Goal: Task Accomplishment & Management: Manage account settings

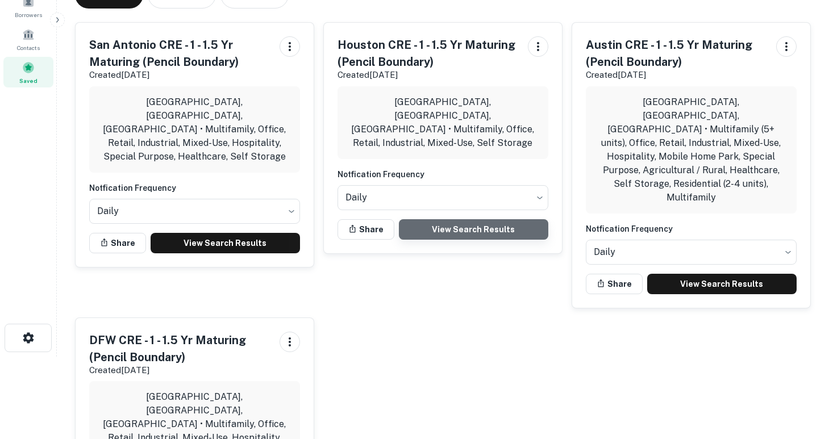
click at [475, 219] on link "View Search Results" at bounding box center [473, 229] width 149 height 20
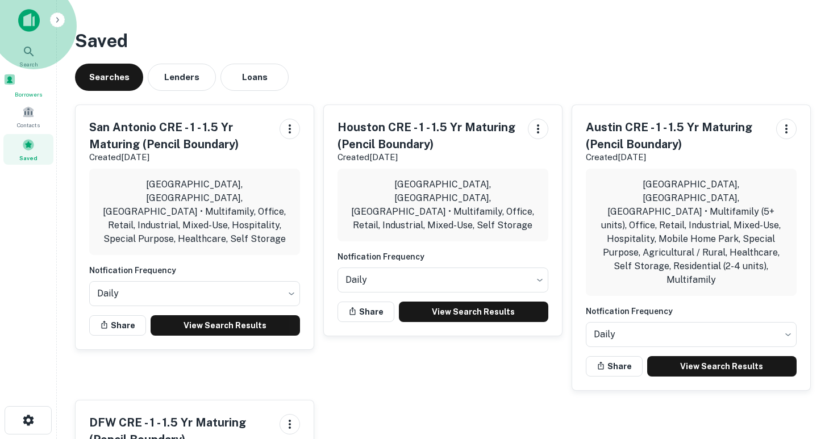
click at [37, 99] on span "Borrowers" at bounding box center [28, 94] width 50 height 9
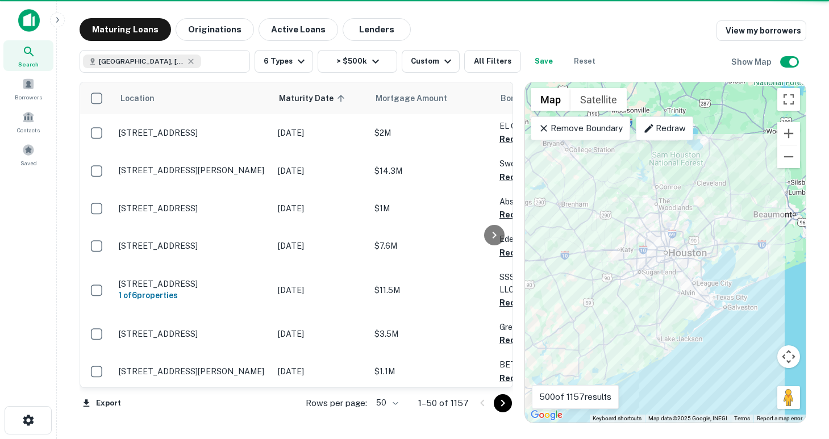
click at [387, 401] on body "Search Borrowers Contacts Saved Maturing Loans Originations Active Loans Lender…" at bounding box center [414, 219] width 829 height 439
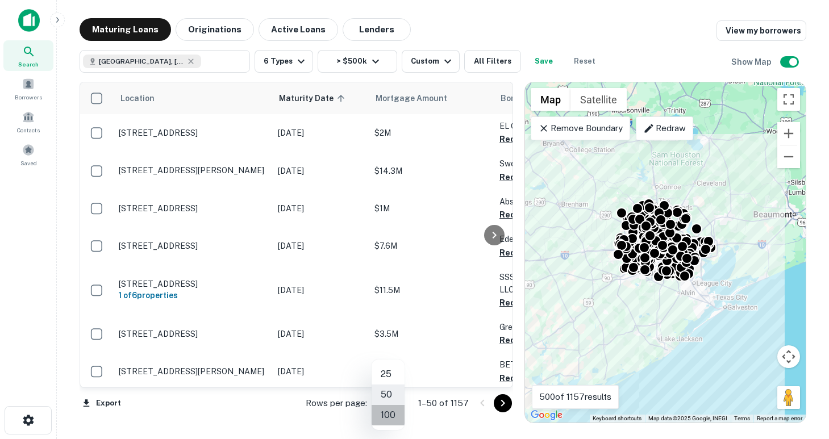
click at [386, 416] on li "100" at bounding box center [388, 415] width 33 height 20
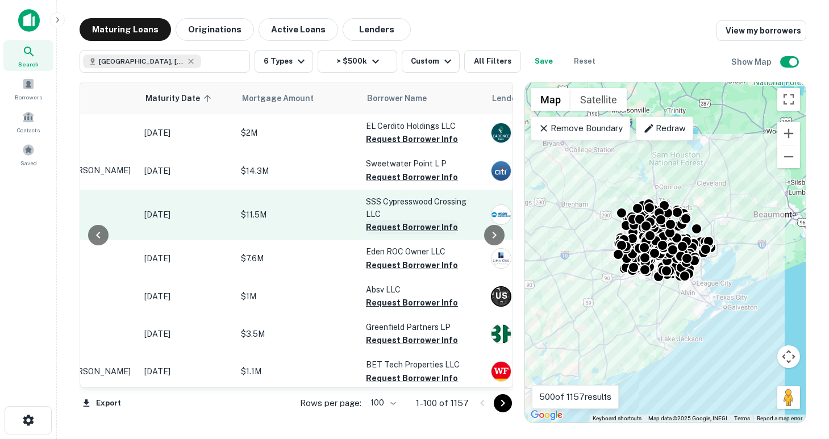
scroll to position [0, 131]
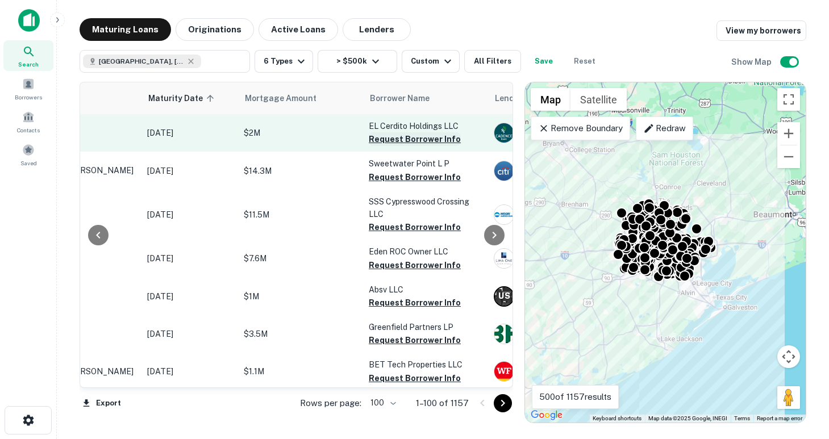
click at [414, 138] on button "Request Borrower Info" at bounding box center [415, 139] width 92 height 14
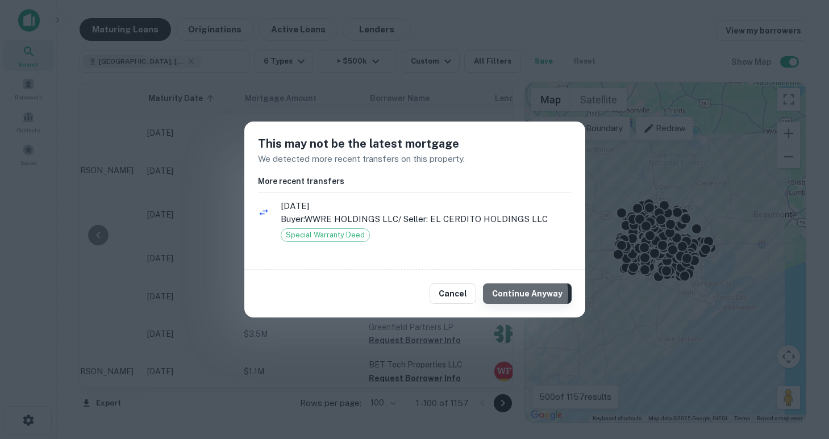
click at [515, 294] on button "Continue Anyway" at bounding box center [527, 294] width 89 height 20
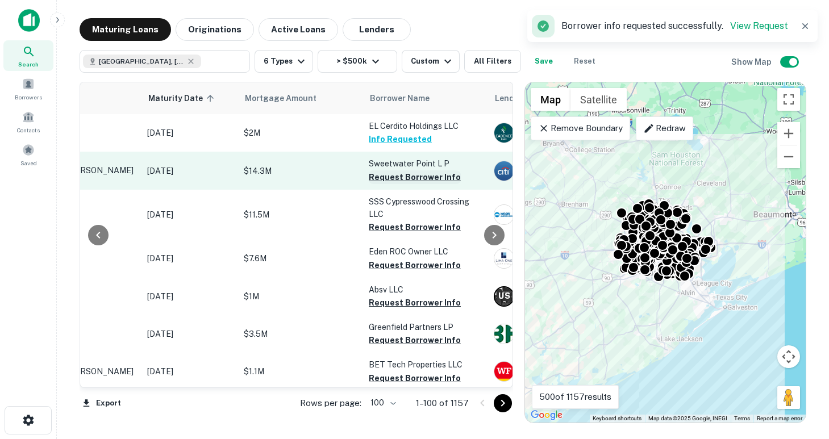
click at [425, 180] on button "Request Borrower Info" at bounding box center [415, 177] width 92 height 14
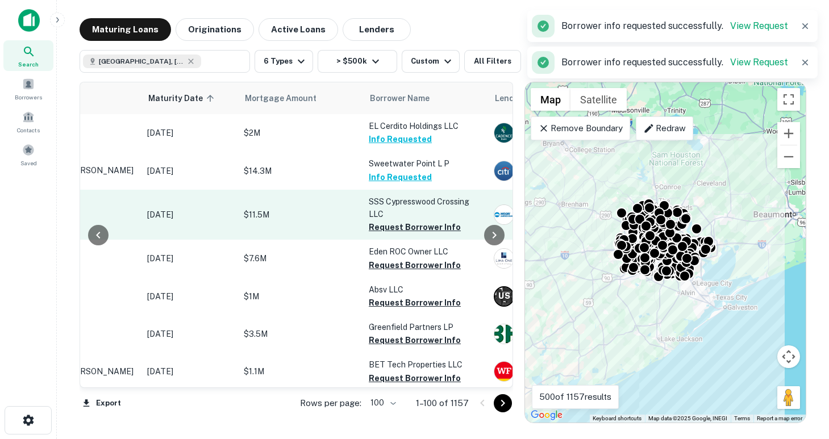
click at [440, 215] on p "SSS Cypresswood Crossing LLC" at bounding box center [426, 207] width 114 height 25
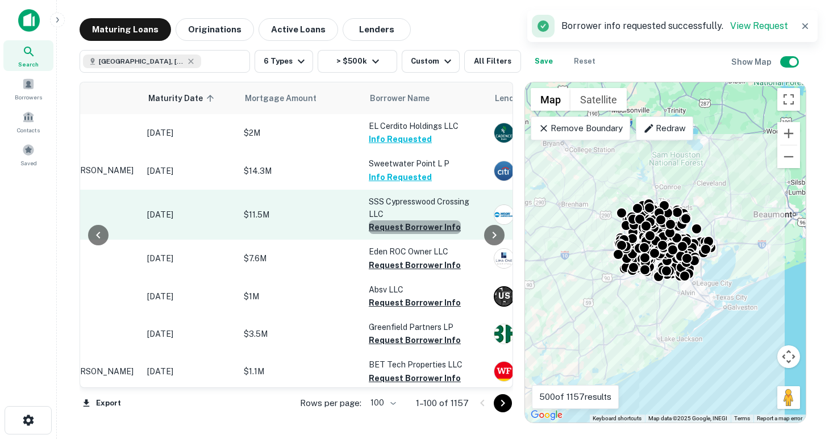
click at [436, 230] on button "Request Borrower Info" at bounding box center [415, 227] width 92 height 14
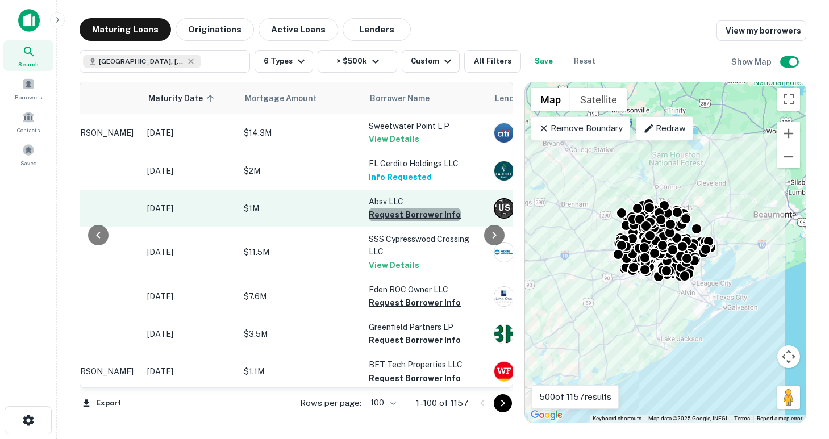
click at [417, 214] on button "Request Borrower Info" at bounding box center [415, 215] width 92 height 14
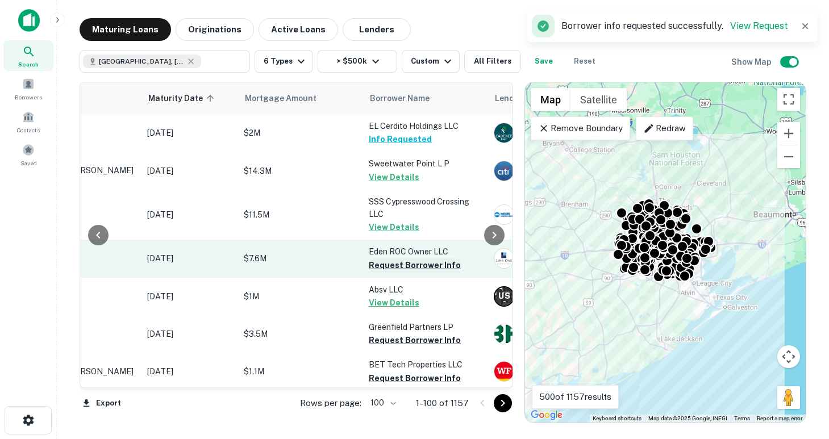
click at [420, 265] on button "Request Borrower Info" at bounding box center [415, 266] width 92 height 14
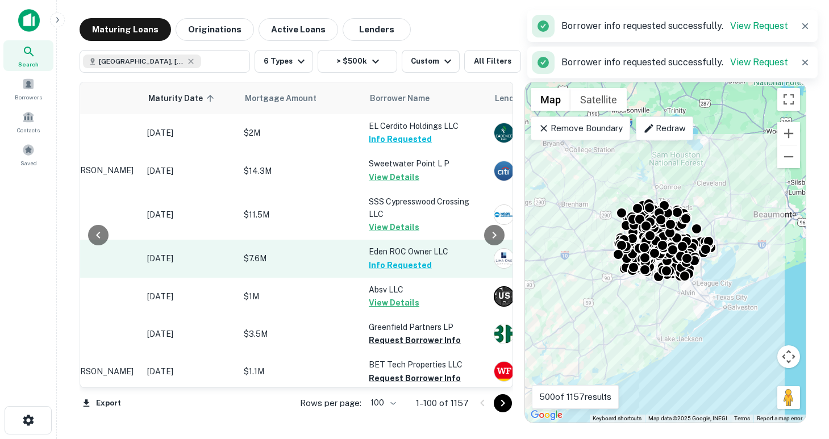
scroll to position [70, 131]
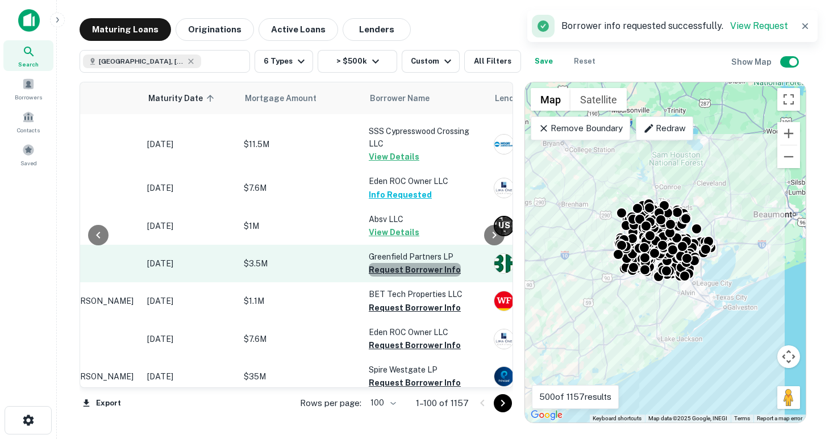
click at [420, 269] on button "Request Borrower Info" at bounding box center [415, 270] width 92 height 14
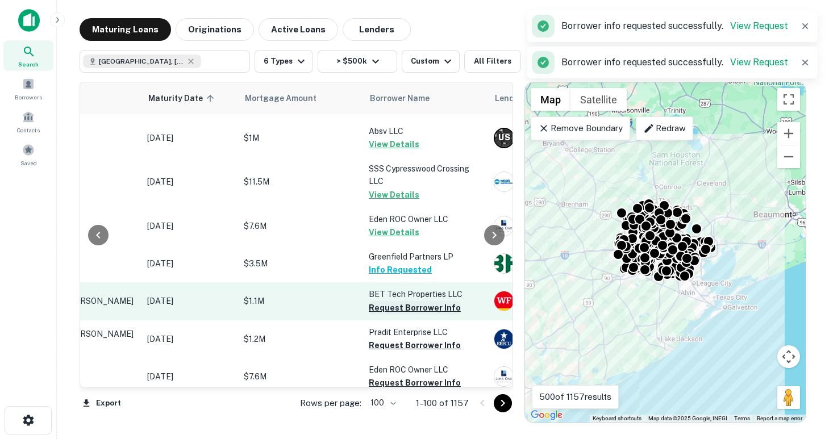
scroll to position [127, 131]
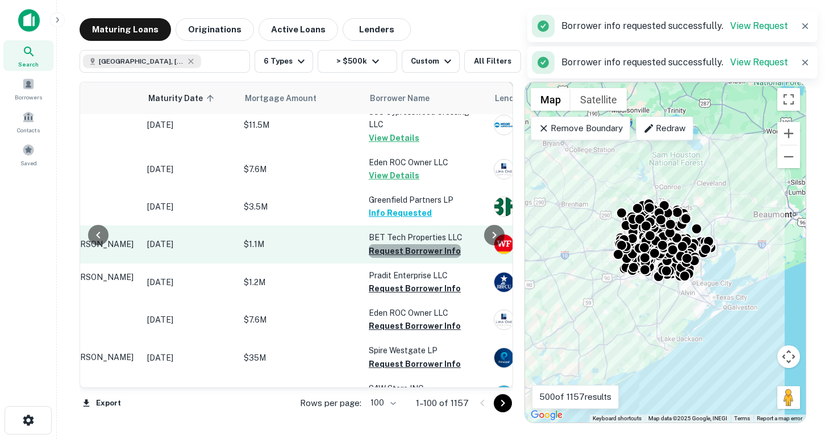
click at [417, 249] on button "Request Borrower Info" at bounding box center [415, 251] width 92 height 14
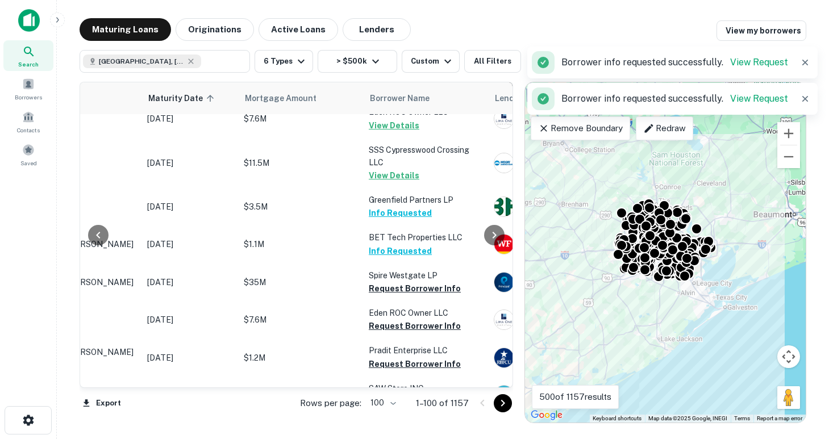
click at [413, 288] on button "Request Borrower Info" at bounding box center [415, 289] width 92 height 14
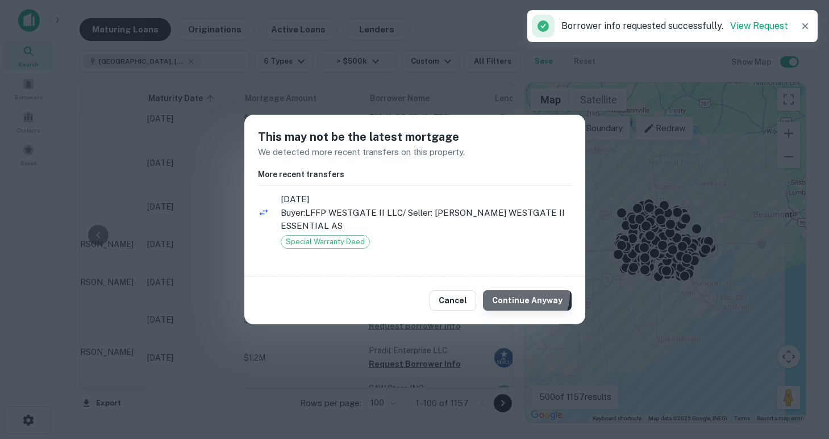
click at [514, 294] on button "Continue Anyway" at bounding box center [527, 300] width 89 height 20
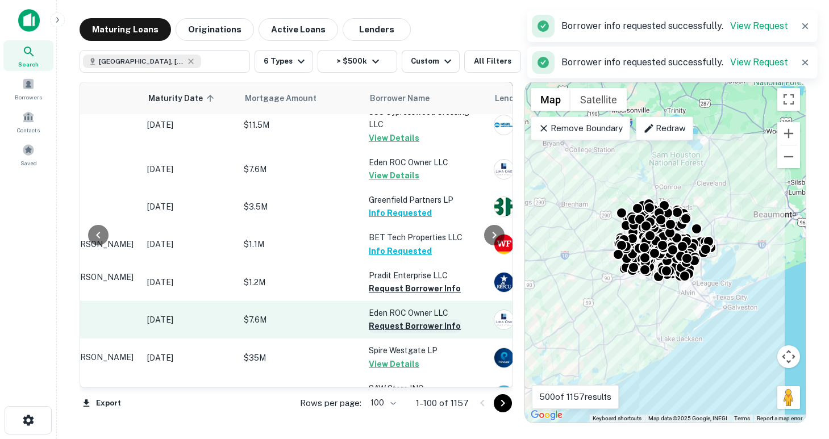
scroll to position [202, 131]
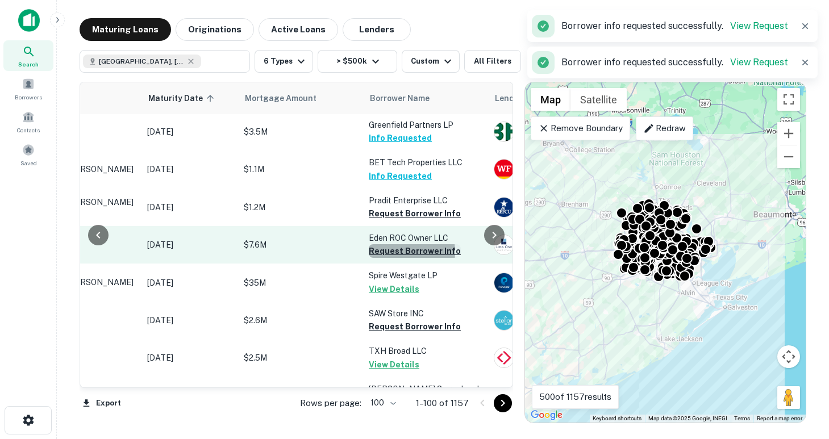
click at [395, 252] on button "Request Borrower Info" at bounding box center [415, 251] width 92 height 14
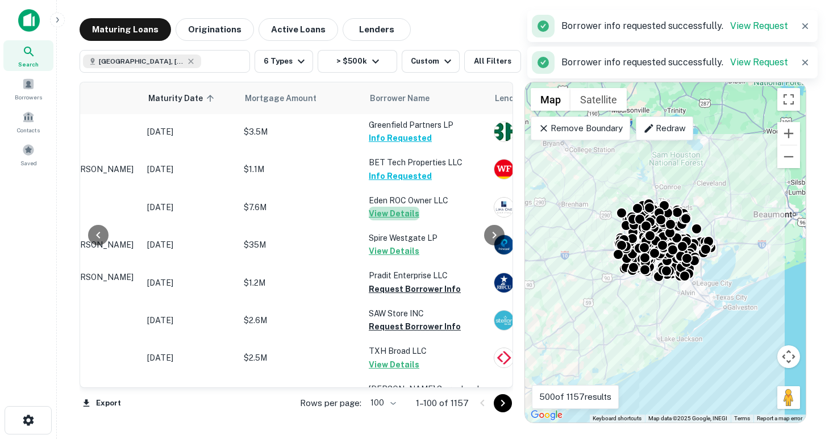
click at [396, 215] on button "View Details" at bounding box center [394, 214] width 51 height 14
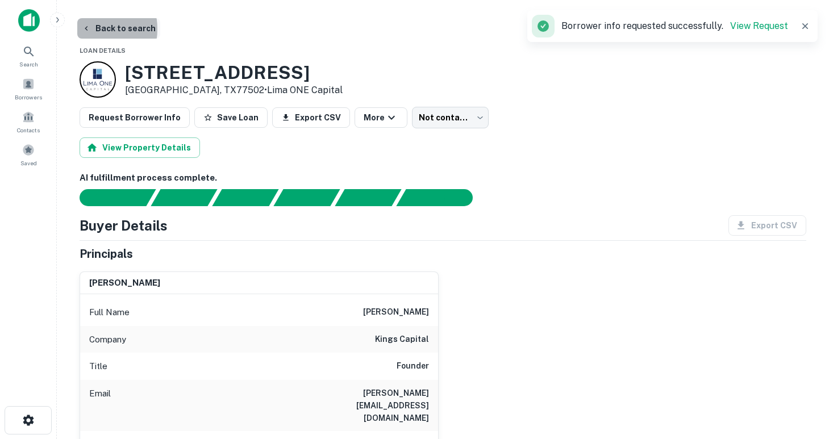
click at [88, 29] on icon "button" at bounding box center [86, 28] width 9 height 9
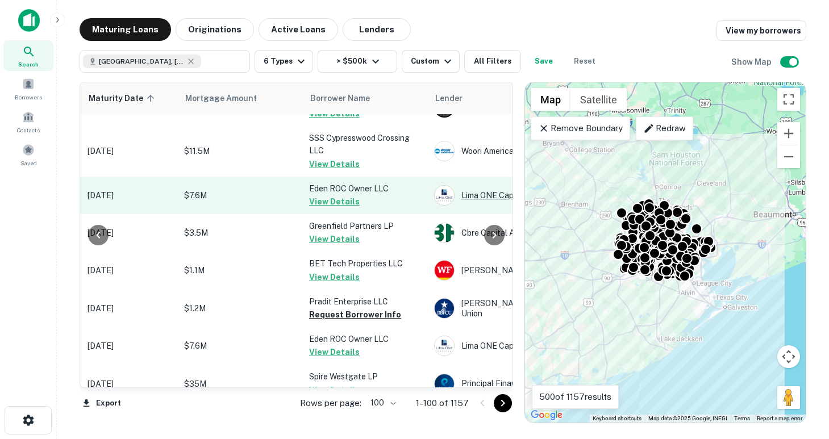
scroll to position [109, 190]
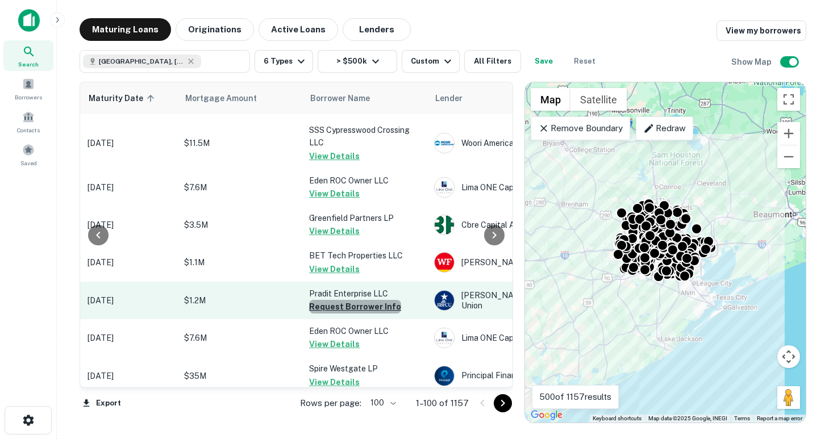
click at [365, 310] on button "Request Borrower Info" at bounding box center [355, 307] width 92 height 14
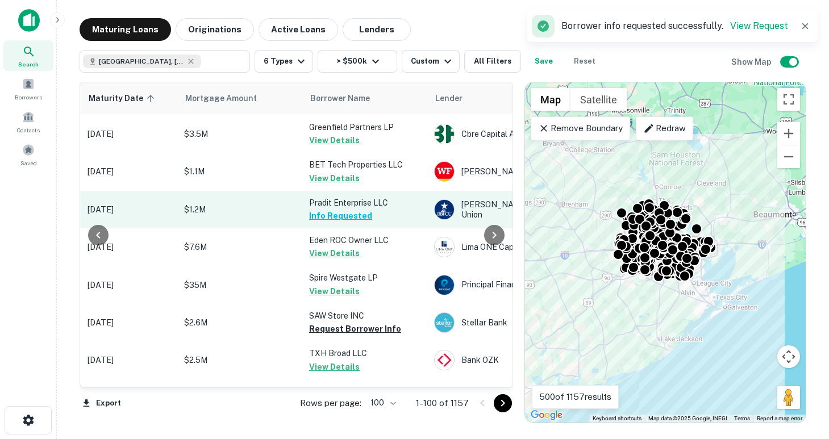
scroll to position [213, 190]
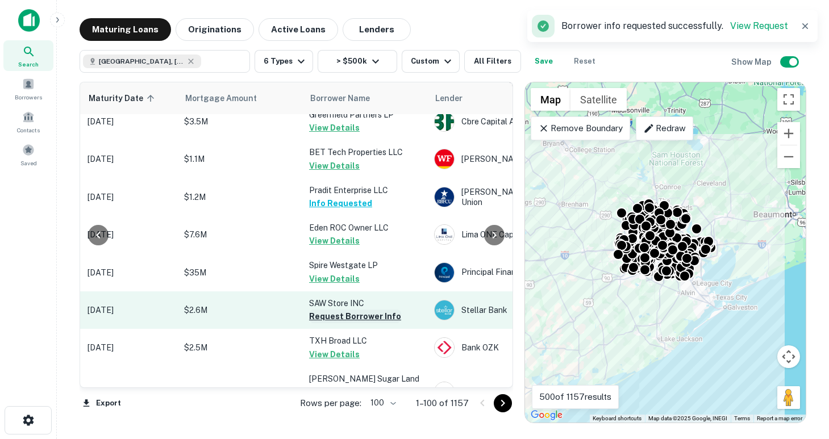
click at [359, 310] on button "Request Borrower Info" at bounding box center [355, 317] width 92 height 14
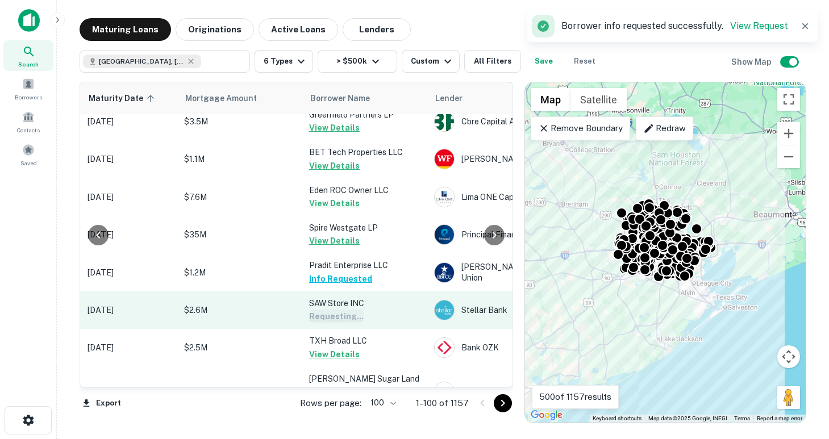
scroll to position [242, 190]
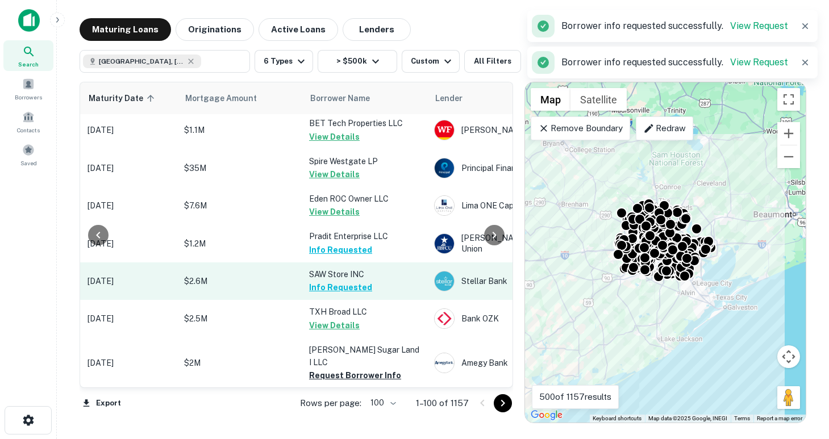
click at [359, 369] on button "Request Borrower Info" at bounding box center [355, 376] width 92 height 14
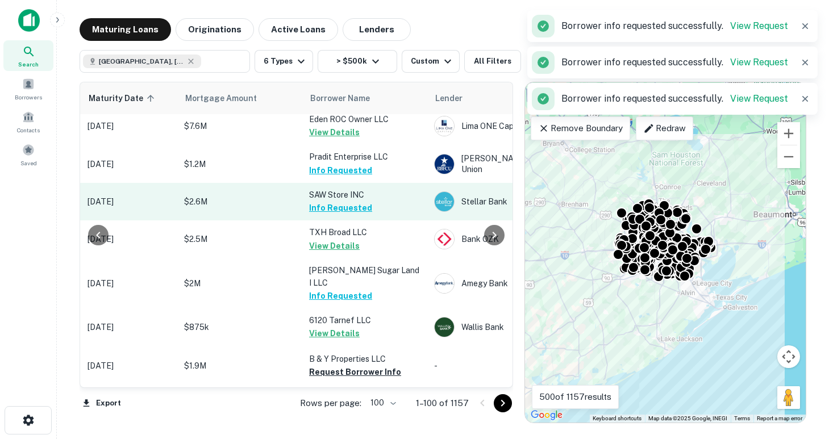
click at [359, 365] on button "Request Borrower Info" at bounding box center [355, 372] width 92 height 14
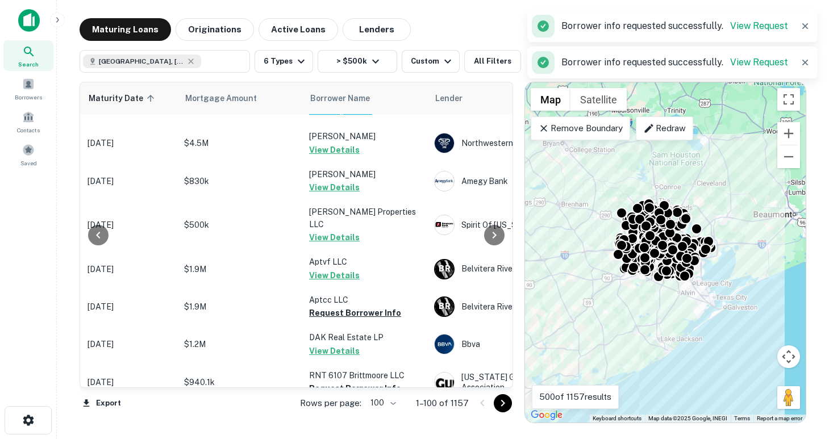
scroll to position [590, 190]
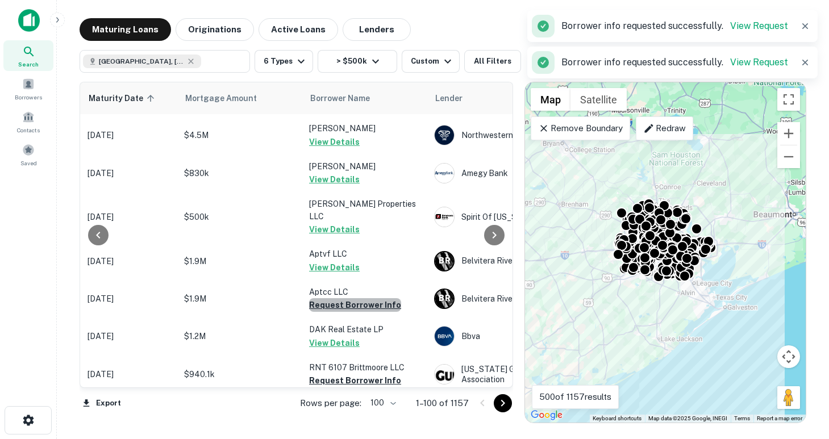
click at [359, 298] on button "Request Borrower Info" at bounding box center [355, 305] width 92 height 14
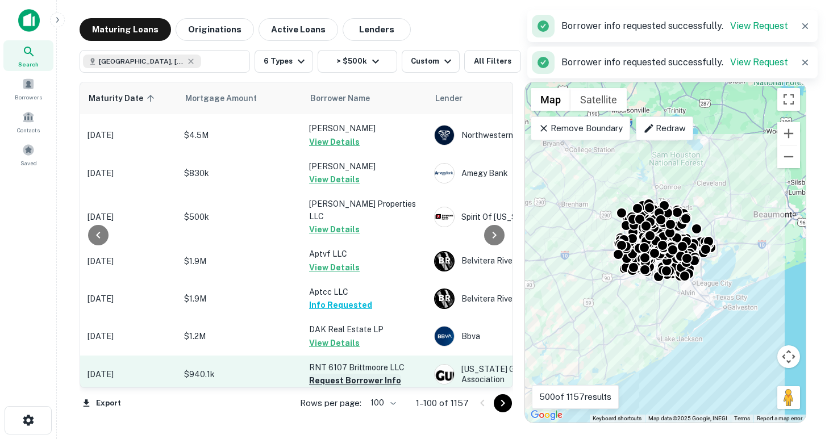
click at [359, 374] on button "Request Borrower Info" at bounding box center [355, 381] width 92 height 14
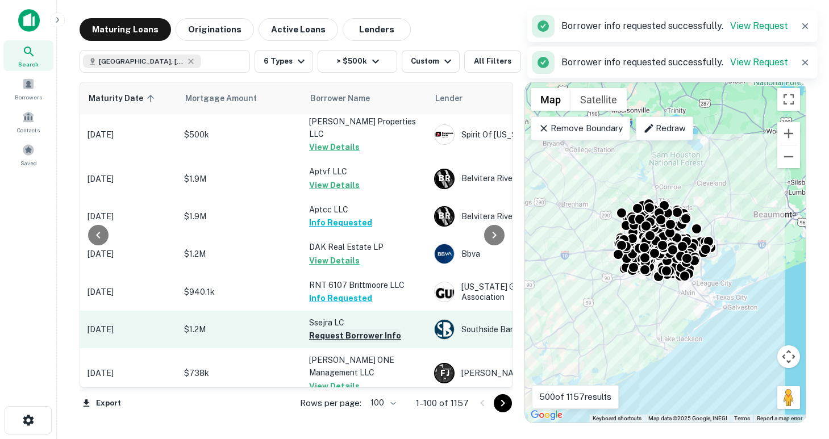
click at [363, 329] on button "Request Borrower Info" at bounding box center [355, 336] width 92 height 14
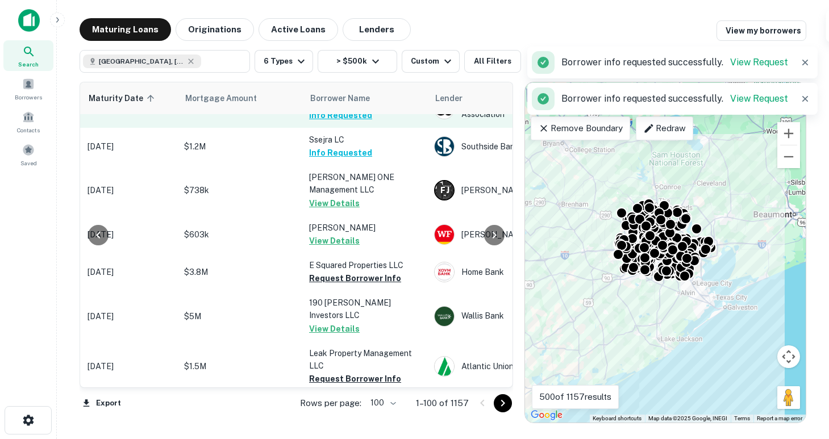
scroll to position [856, 190]
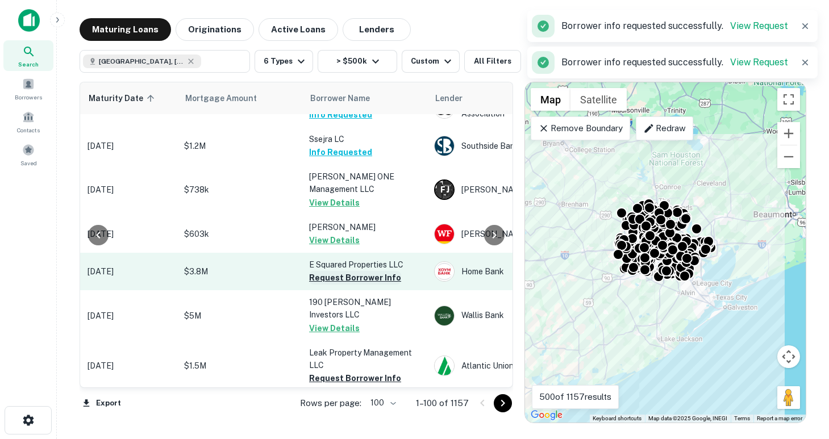
click at [336, 271] on button "Request Borrower Info" at bounding box center [355, 278] width 92 height 14
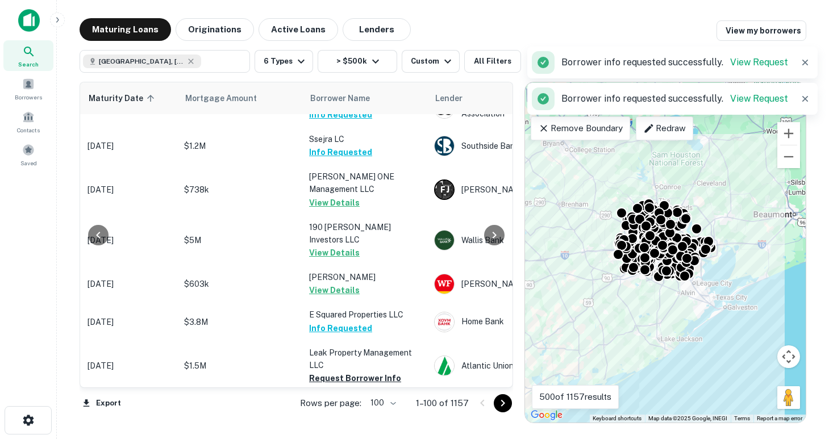
scroll to position [923, 188]
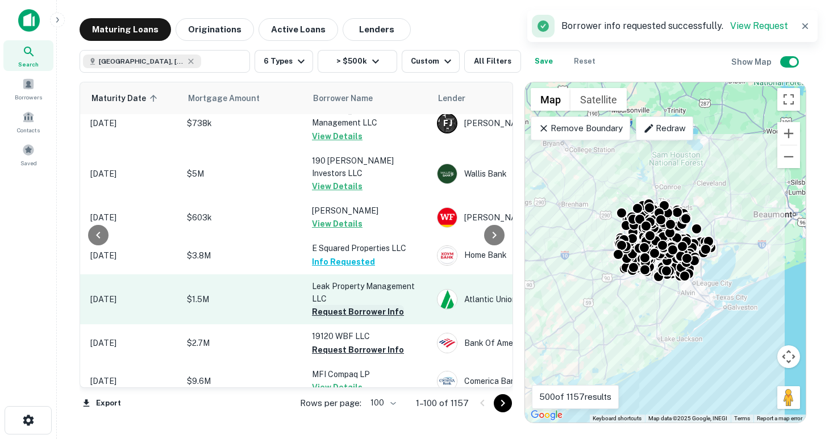
click at [339, 305] on button "Request Borrower Info" at bounding box center [358, 312] width 92 height 14
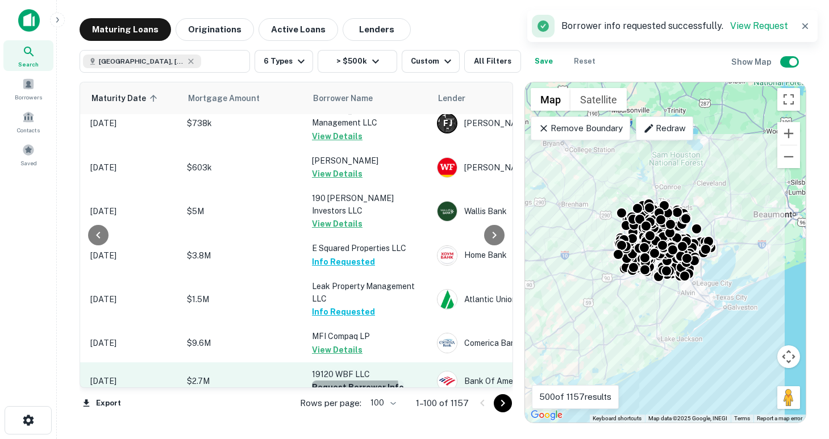
click at [351, 381] on button "Request Borrower Info" at bounding box center [358, 388] width 92 height 14
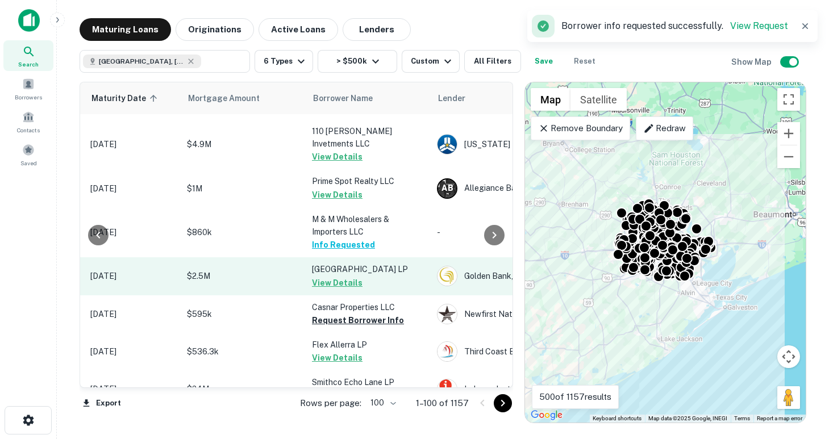
scroll to position [1359, 188]
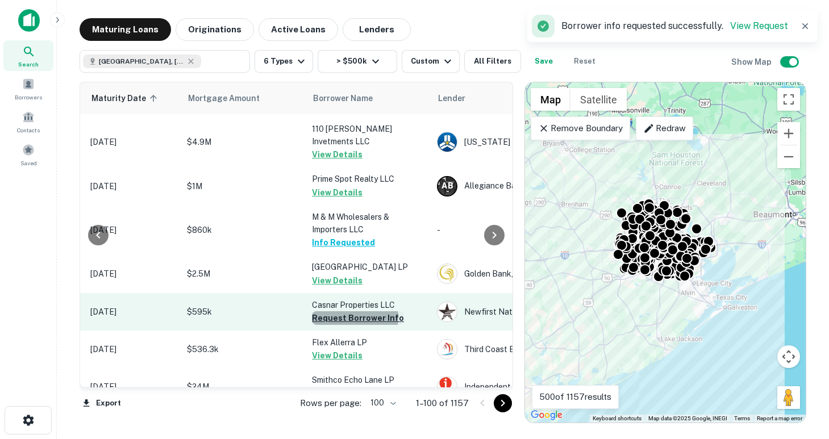
click at [337, 311] on button "Request Borrower Info" at bounding box center [358, 318] width 92 height 14
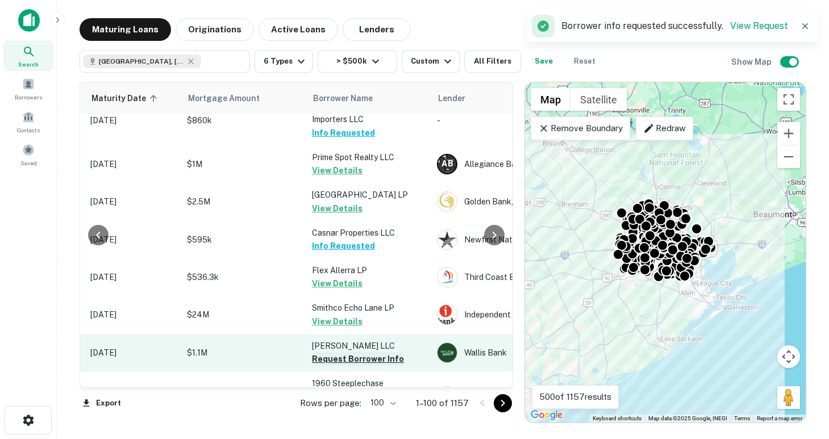
scroll to position [1432, 188]
click at [345, 351] on button "Request Borrower Info" at bounding box center [358, 358] width 92 height 14
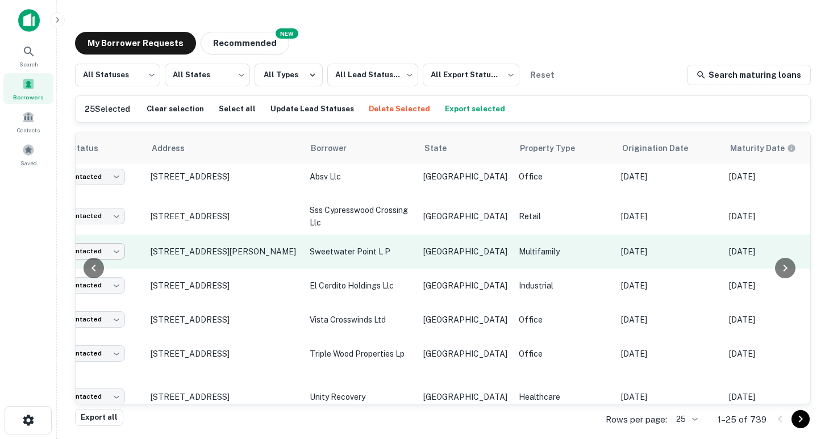
scroll to position [581, 0]
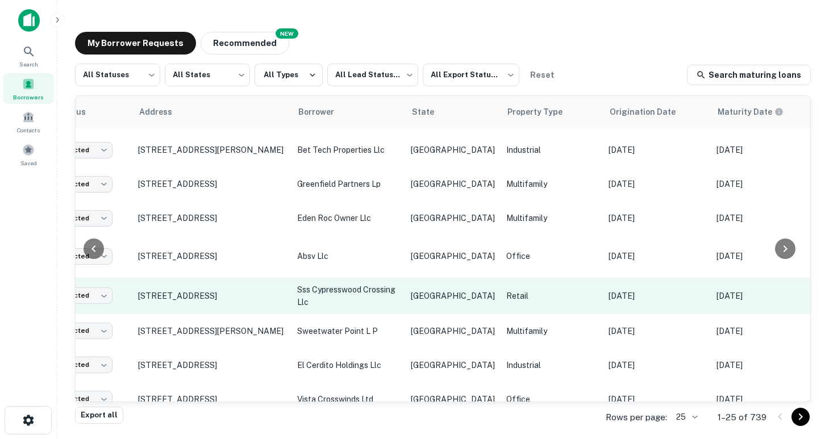
scroll to position [465, 77]
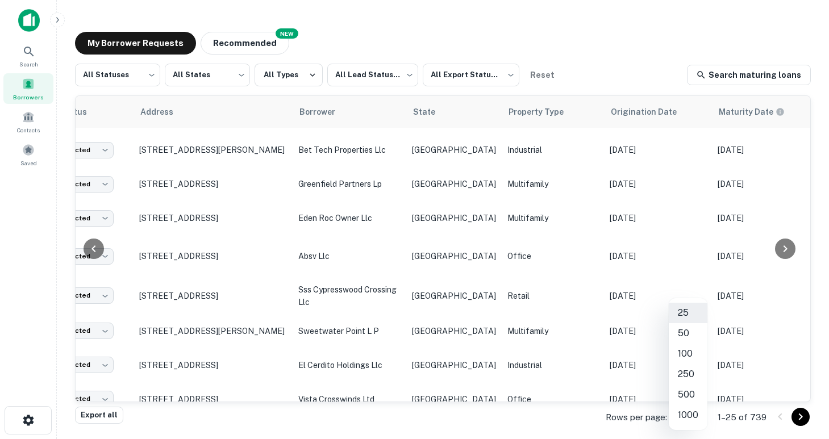
click at [696, 415] on body "Search Borrowers Contacts Saved My Borrower Requests NEW Recommended All Status…" at bounding box center [414, 219] width 829 height 439
click at [688, 357] on li "100" at bounding box center [688, 354] width 39 height 20
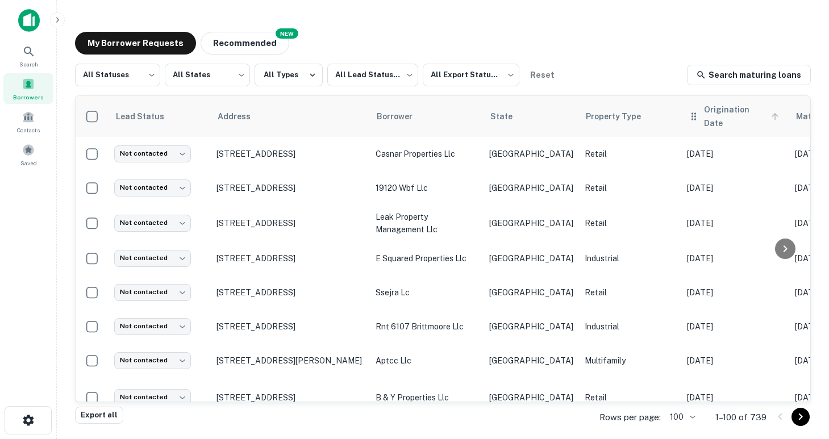
click at [706, 114] on span "Origination Date" at bounding box center [743, 116] width 78 height 27
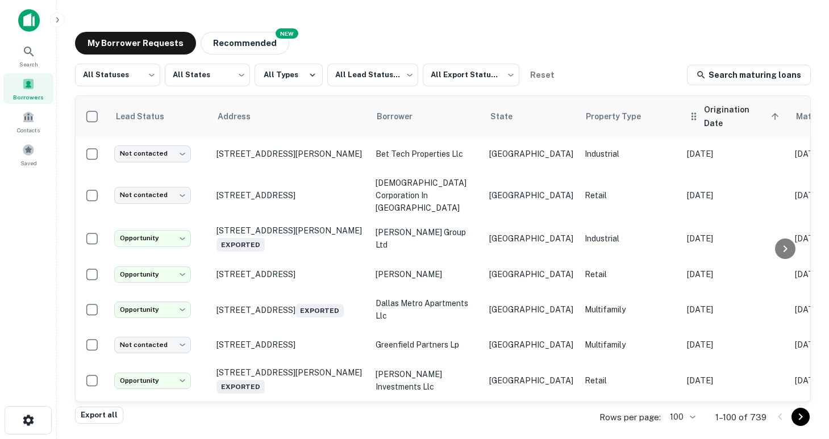
click at [704, 109] on span "Origination Date sorted ascending" at bounding box center [743, 116] width 78 height 27
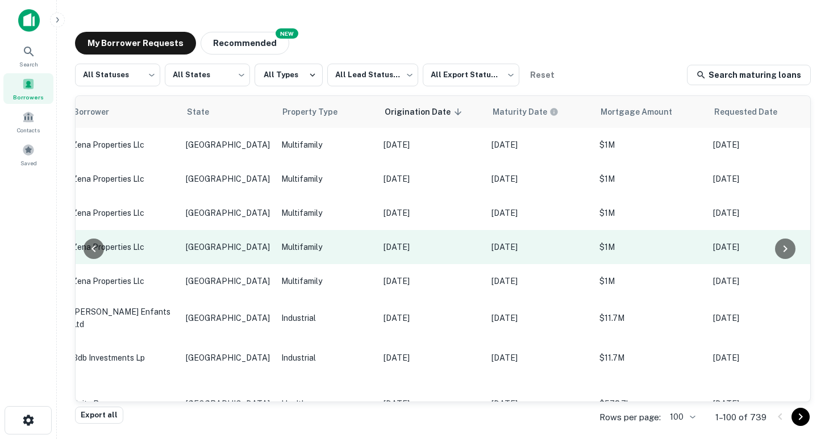
scroll to position [0, 305]
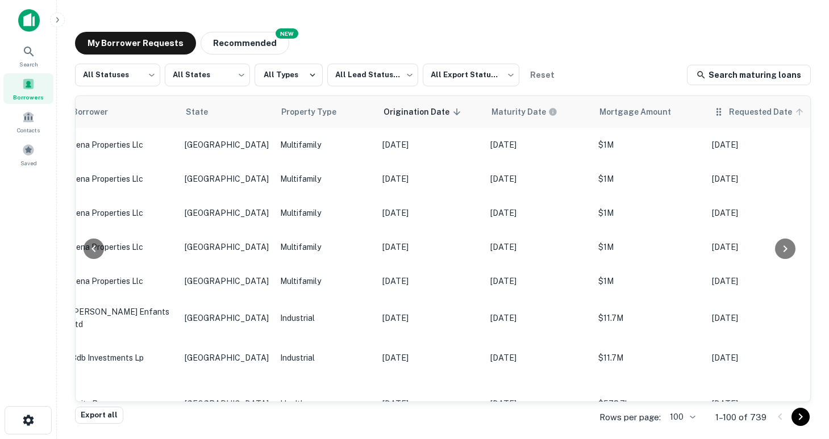
click at [729, 110] on span "Requested Date" at bounding box center [768, 112] width 78 height 14
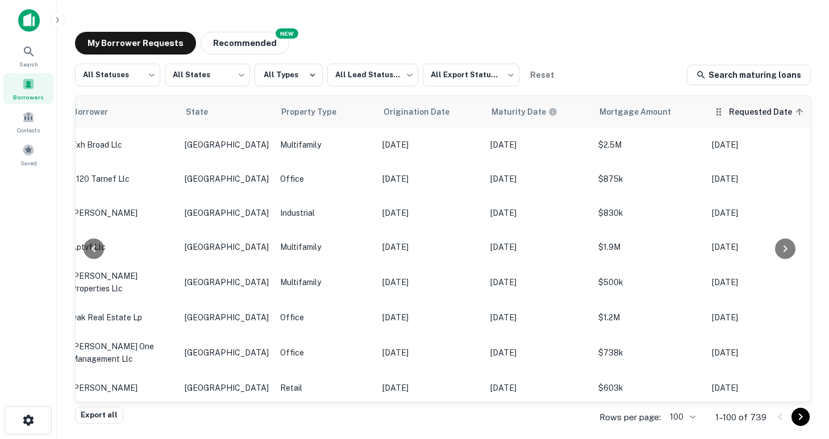
click at [729, 110] on span "Requested Date sorted ascending" at bounding box center [768, 112] width 78 height 14
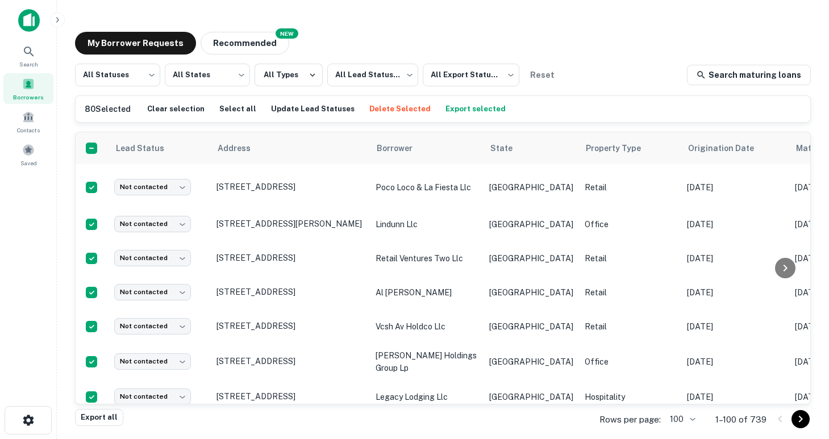
scroll to position [3411, 0]
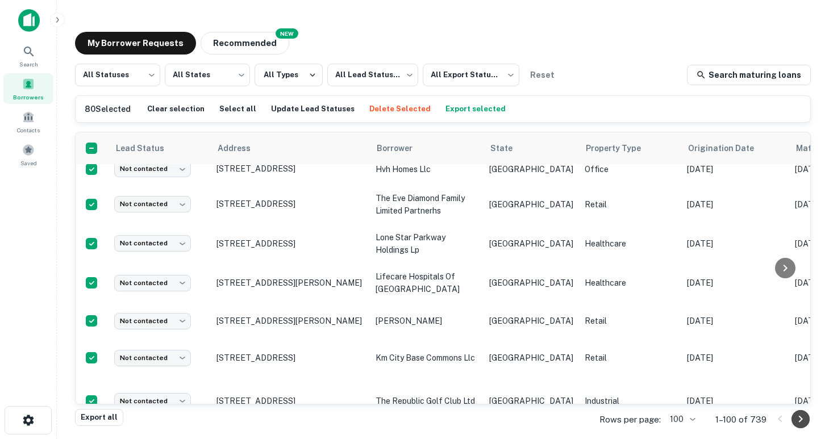
click at [799, 422] on icon "Go to next page" at bounding box center [801, 419] width 4 height 7
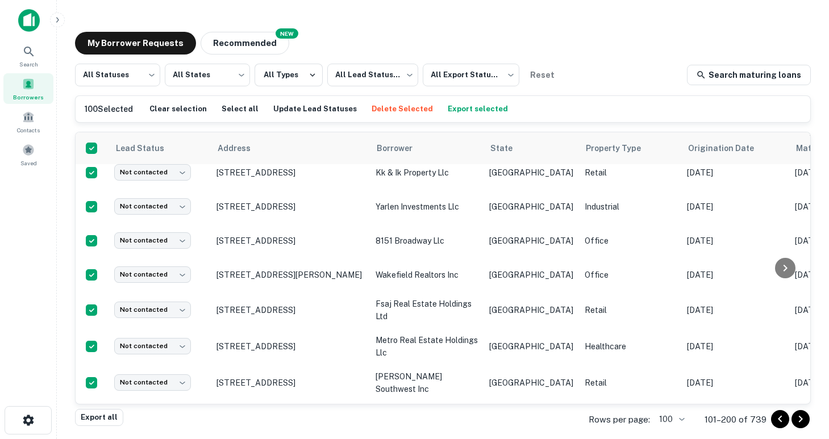
scroll to position [3358, 0]
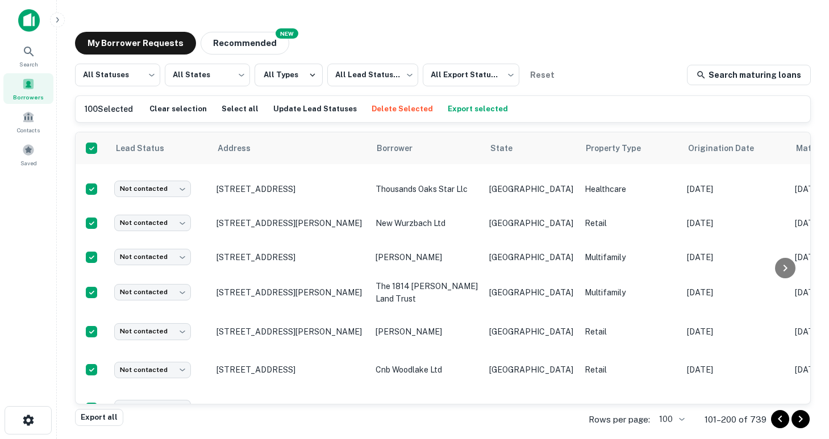
click at [776, 422] on icon "Go to previous page" at bounding box center [780, 420] width 14 height 14
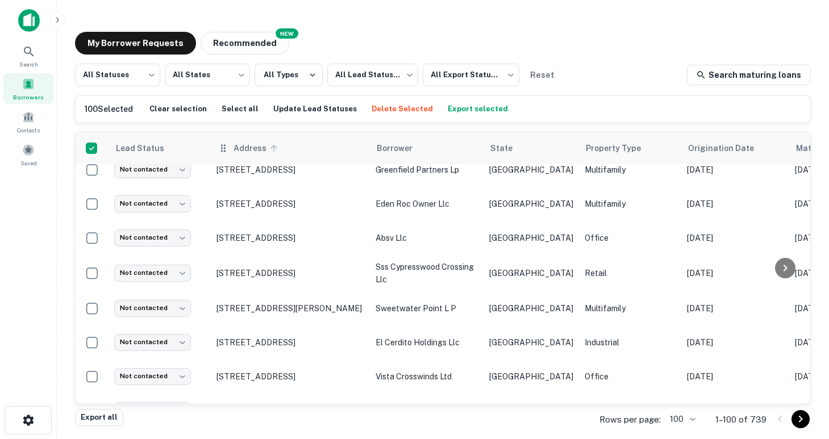
scroll to position [3358, 0]
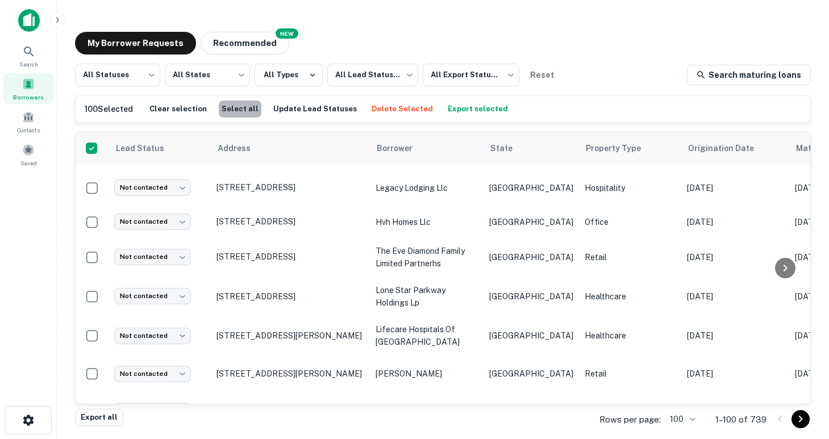
click at [238, 111] on button "Select all" at bounding box center [240, 109] width 43 height 17
click at [238, 112] on button "Select all" at bounding box center [240, 109] width 43 height 17
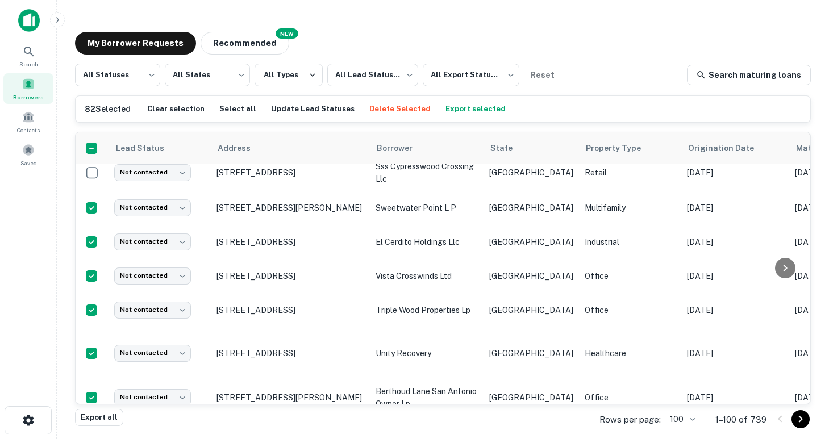
scroll to position [601, 0]
click at [803, 419] on icon "Go to next page" at bounding box center [801, 420] width 14 height 14
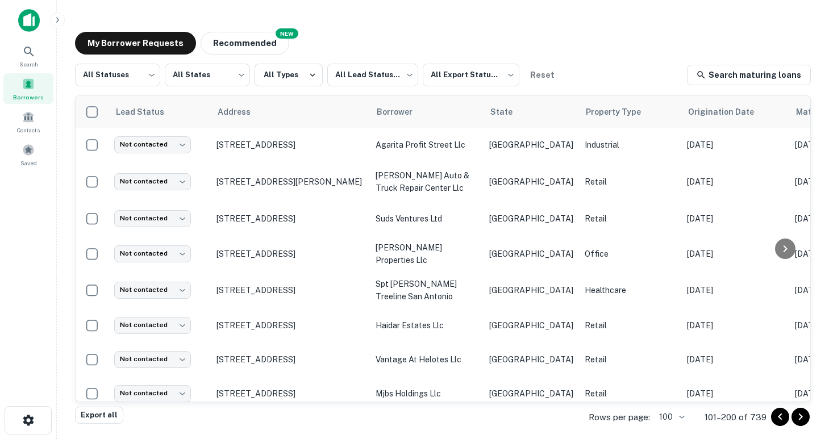
click at [776, 418] on icon "Go to previous page" at bounding box center [780, 417] width 14 height 14
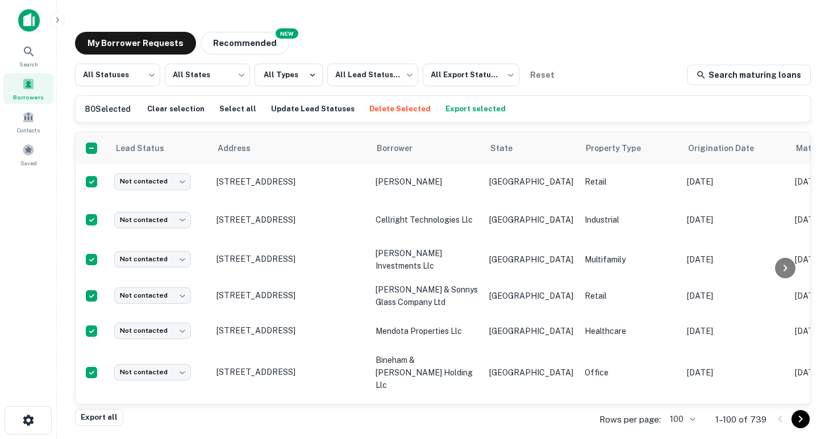
scroll to position [1556, 0]
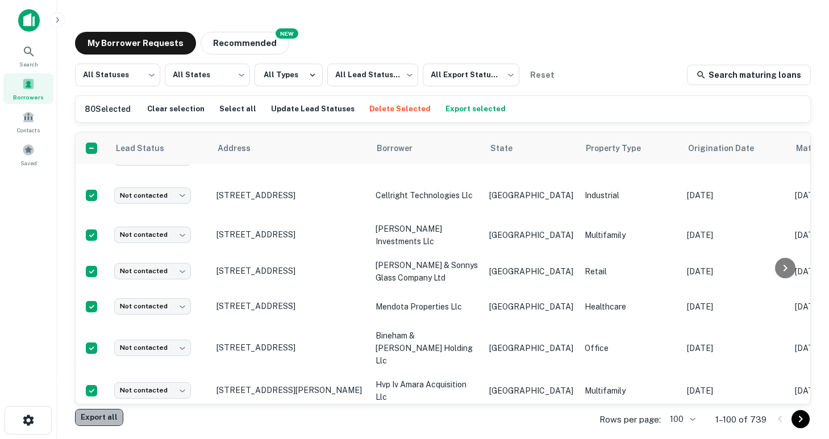
click at [102, 417] on button "Export all" at bounding box center [99, 417] width 48 height 17
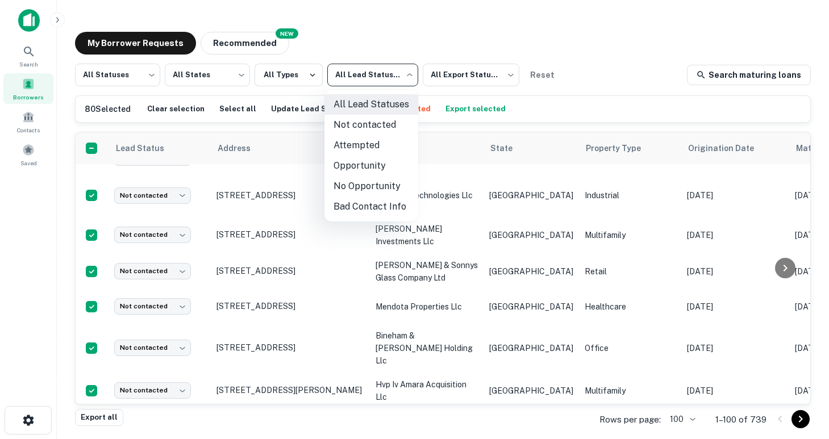
click at [382, 78] on body "Search Borrowers Contacts Saved My Borrower Requests NEW Recommended All Status…" at bounding box center [414, 219] width 829 height 439
click at [374, 165] on li "Opportunity" at bounding box center [371, 166] width 94 height 20
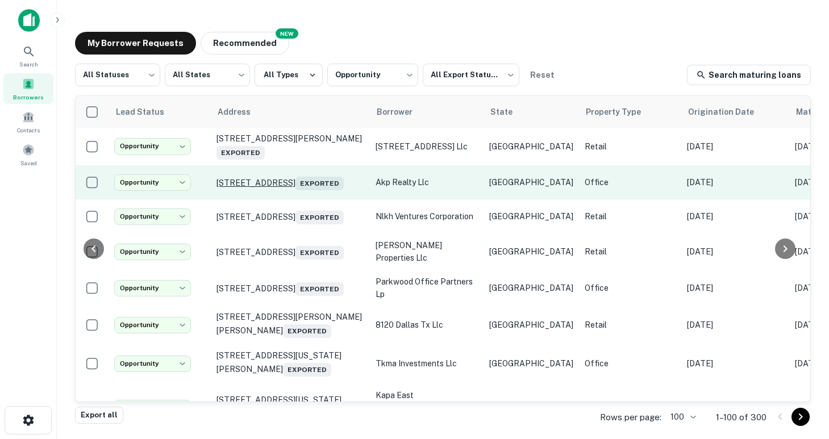
scroll to position [0, 296]
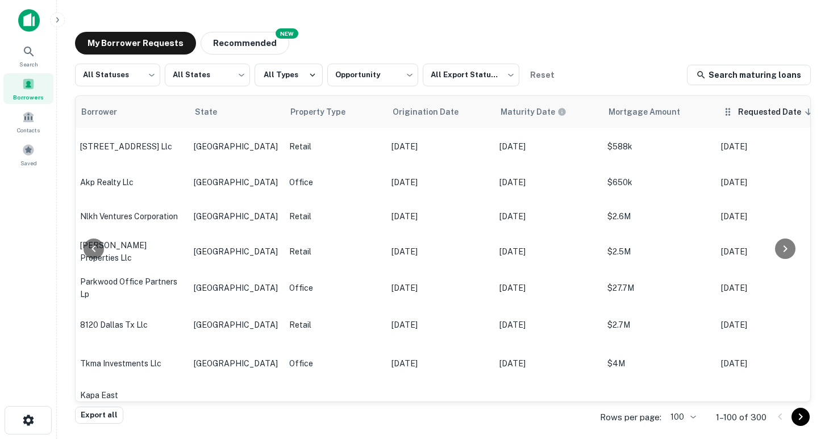
click at [738, 116] on span "Requested Date sorted descending" at bounding box center [777, 112] width 78 height 14
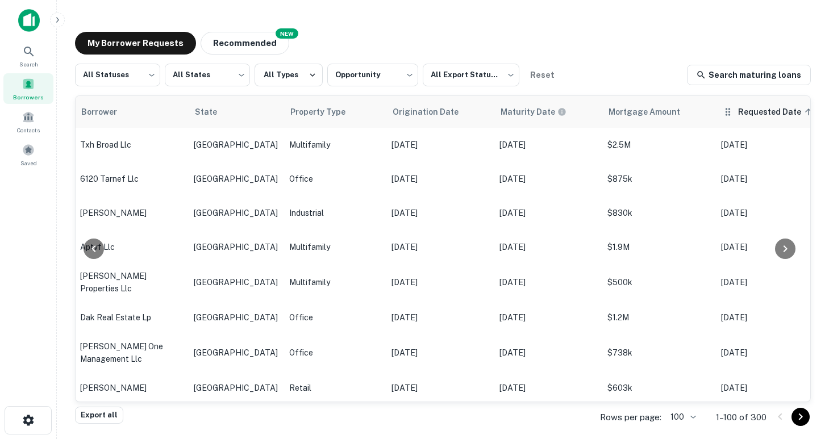
click at [738, 116] on span "Requested Date sorted ascending" at bounding box center [777, 112] width 78 height 14
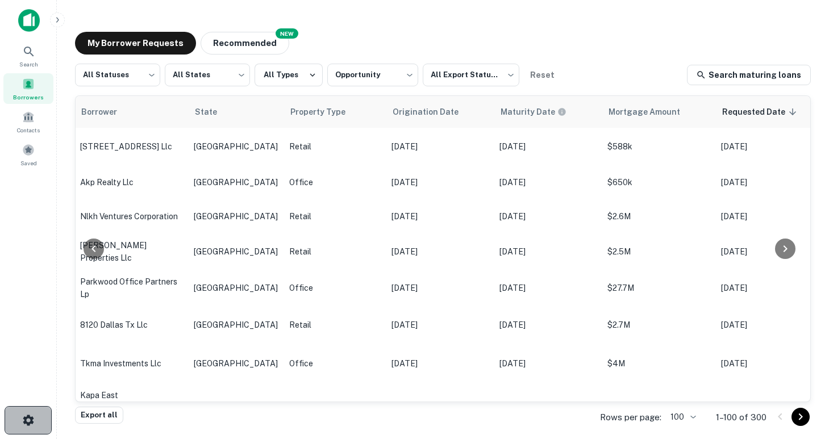
click at [35, 417] on button "button" at bounding box center [28, 420] width 47 height 28
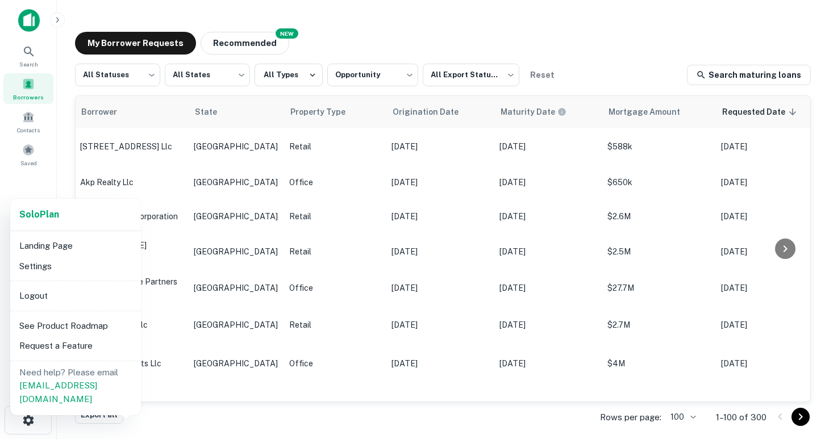
click at [35, 417] on div at bounding box center [414, 219] width 829 height 439
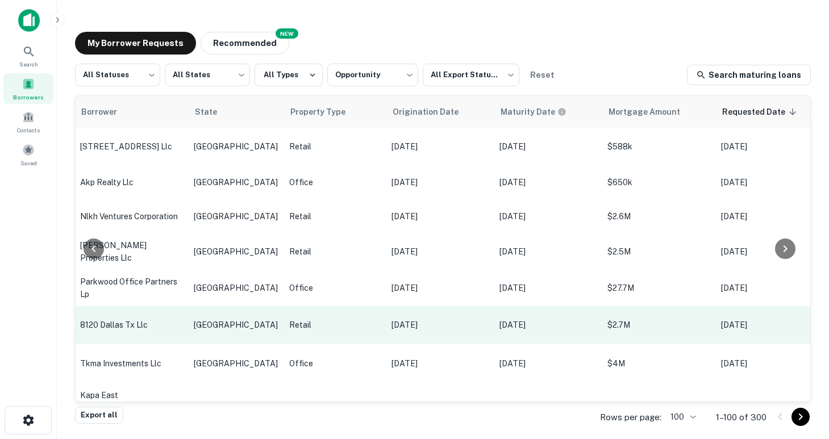
scroll to position [0, 306]
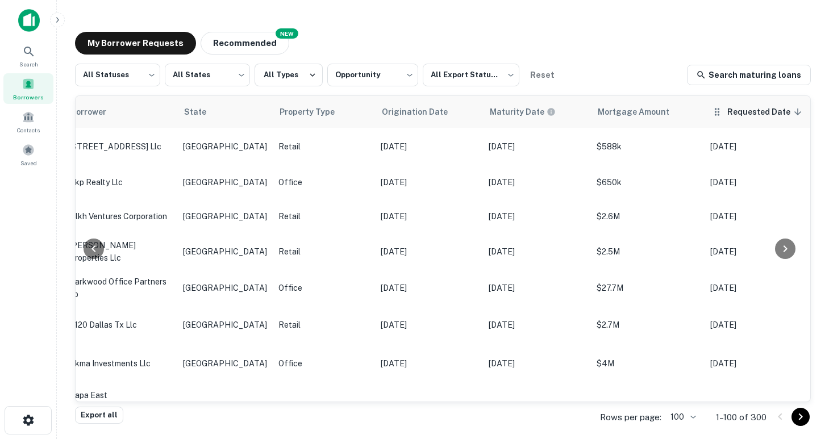
click at [727, 115] on span "Requested Date sorted descending" at bounding box center [766, 112] width 78 height 14
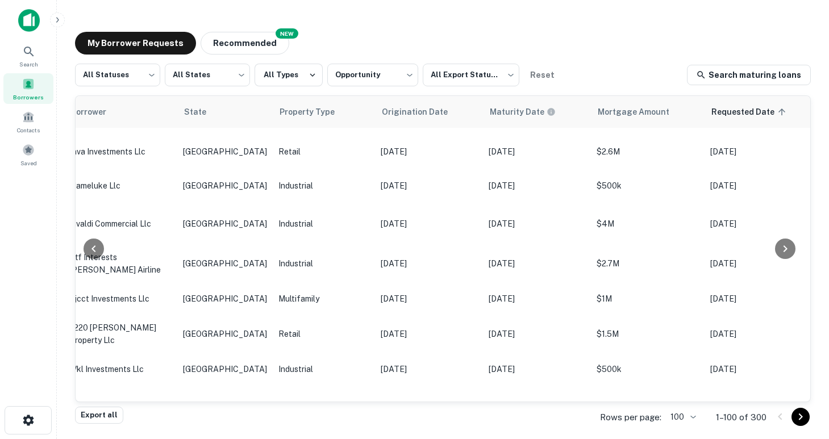
scroll to position [2797, 306]
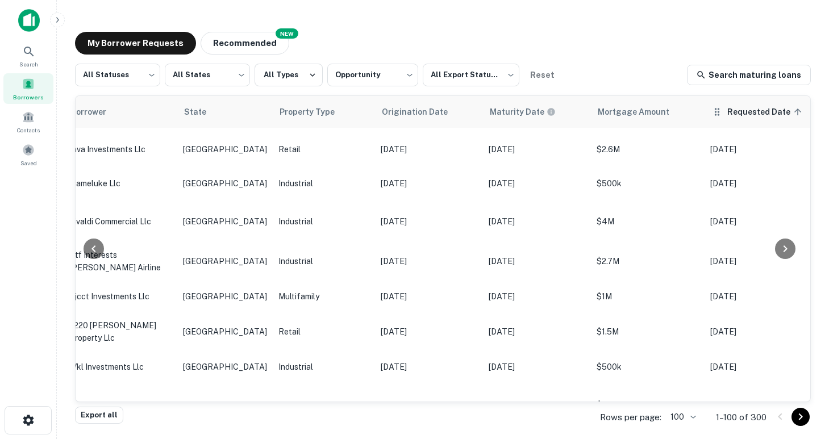
click at [727, 117] on span "Requested Date sorted ascending" at bounding box center [766, 112] width 78 height 14
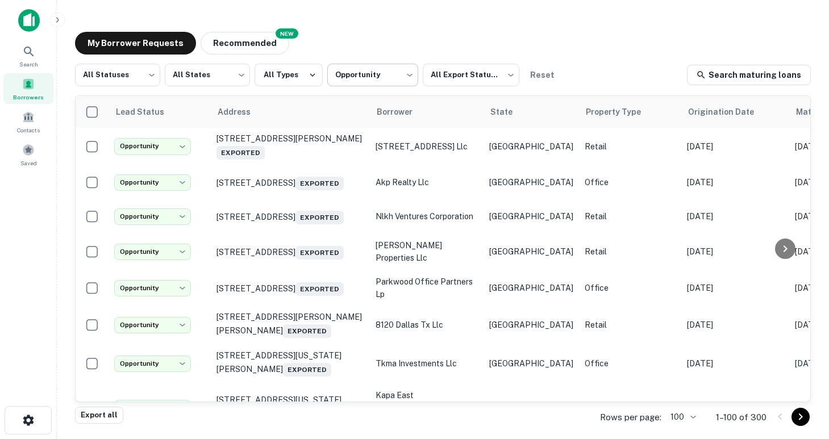
click at [365, 77] on body "**********" at bounding box center [414, 219] width 829 height 439
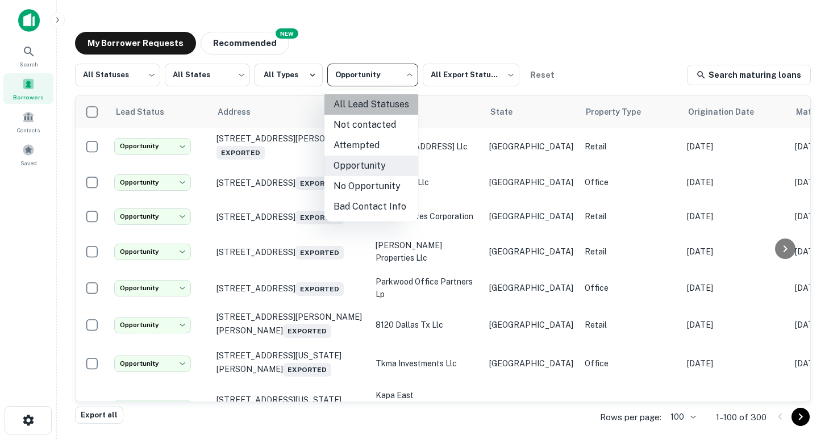
click at [365, 102] on li "All Lead Statuses" at bounding box center [371, 104] width 94 height 20
type input "***"
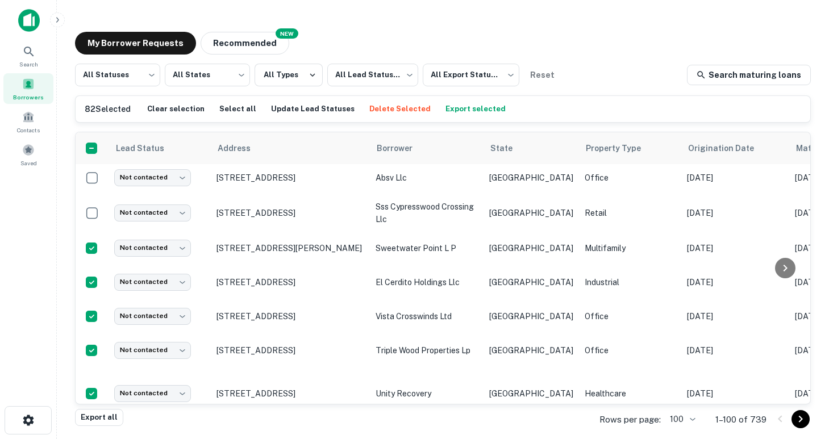
scroll to position [560, 0]
click at [325, 110] on button "Update Lead Statuses" at bounding box center [312, 109] width 89 height 17
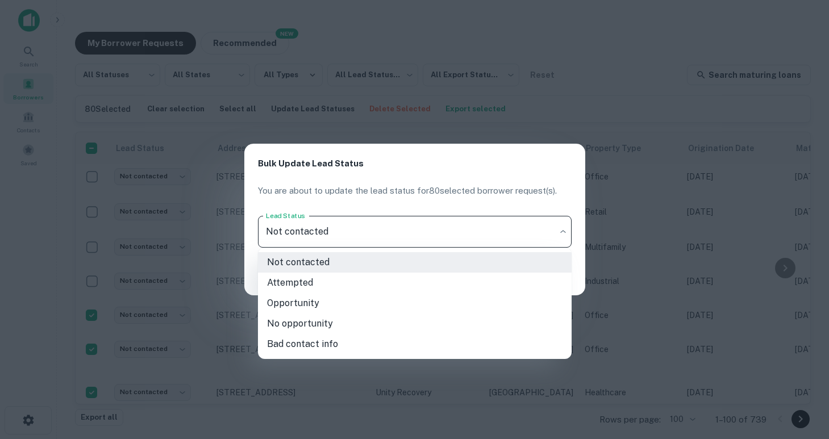
click at [355, 236] on body "Search Borrowers Contacts Saved My Borrower Requests NEW Recommended All Status…" at bounding box center [414, 219] width 829 height 439
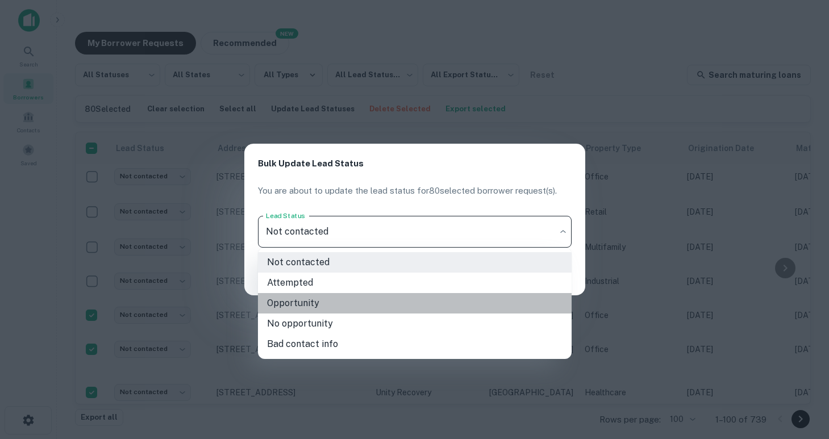
click at [318, 302] on li "Opportunity" at bounding box center [415, 303] width 314 height 20
type input "**********"
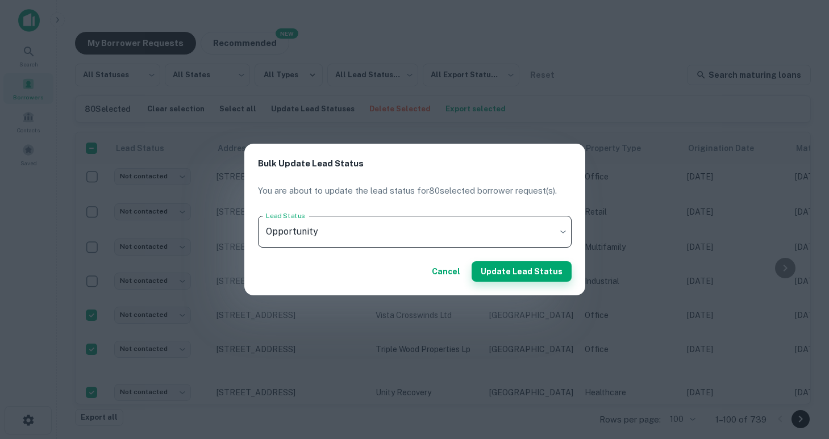
click at [514, 273] on button "Update Lead Status" at bounding box center [522, 271] width 100 height 20
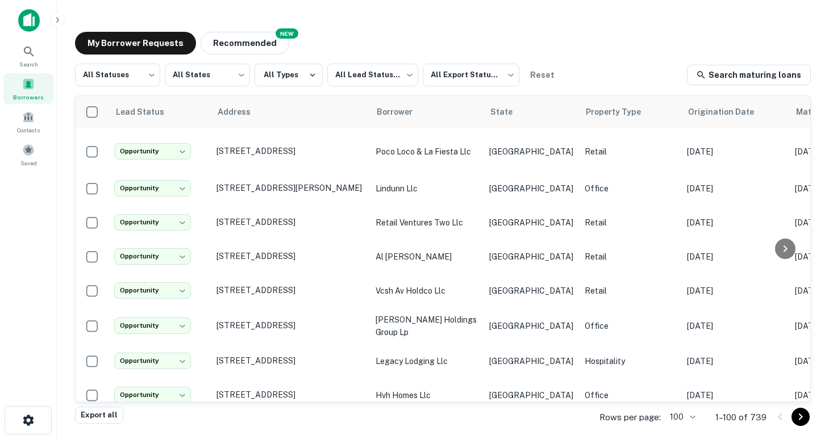
scroll to position [3377, 0]
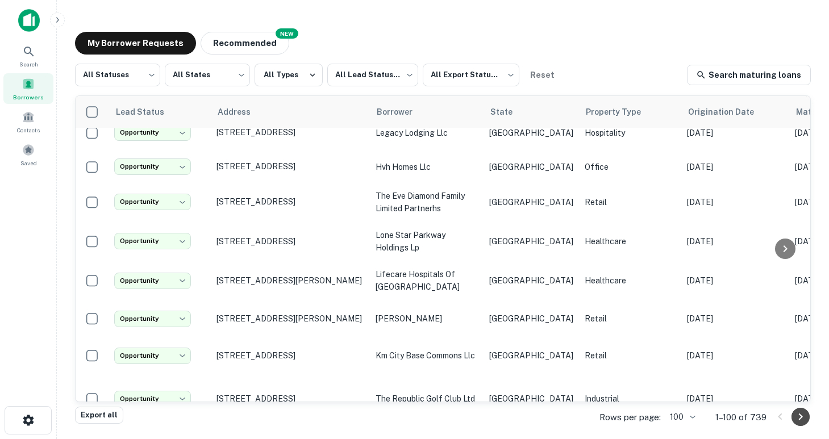
click at [793, 416] on button "Go to next page" at bounding box center [801, 417] width 18 height 18
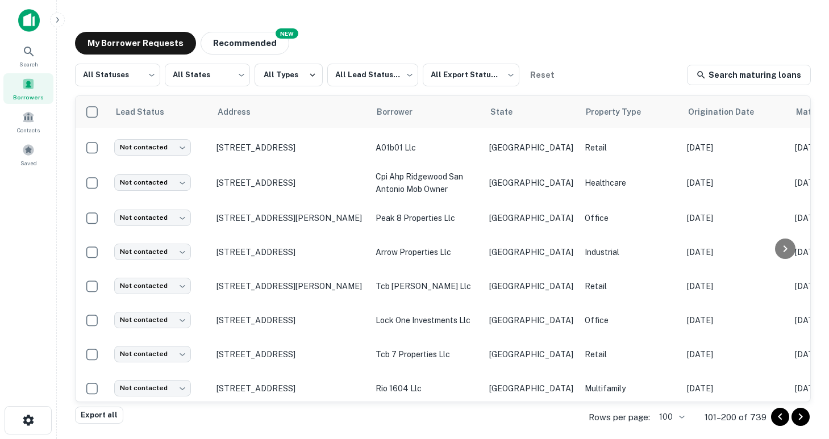
scroll to position [2130, 0]
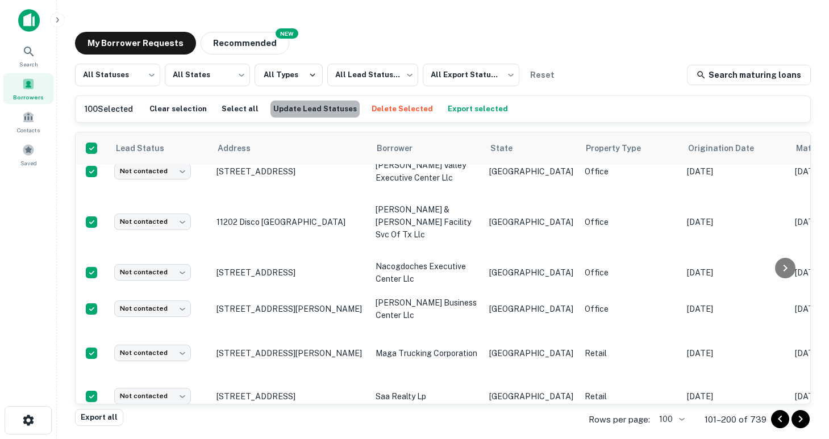
click at [320, 107] on button "Update Lead Statuses" at bounding box center [315, 109] width 89 height 17
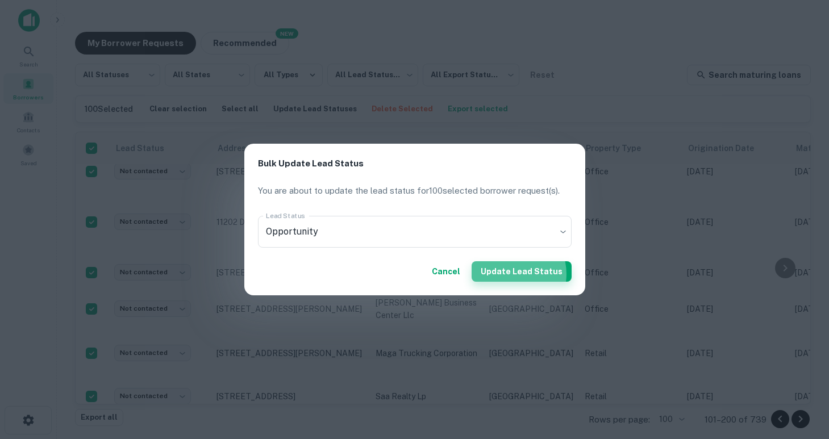
click at [515, 274] on button "Update Lead Status" at bounding box center [522, 271] width 100 height 20
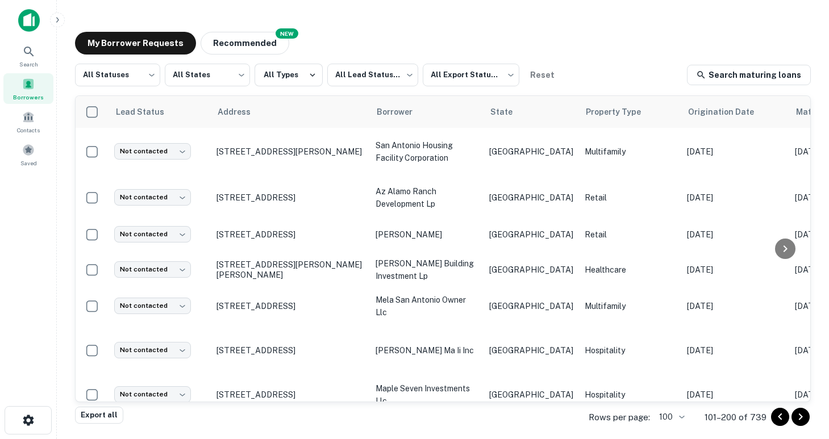
scroll to position [1517, 0]
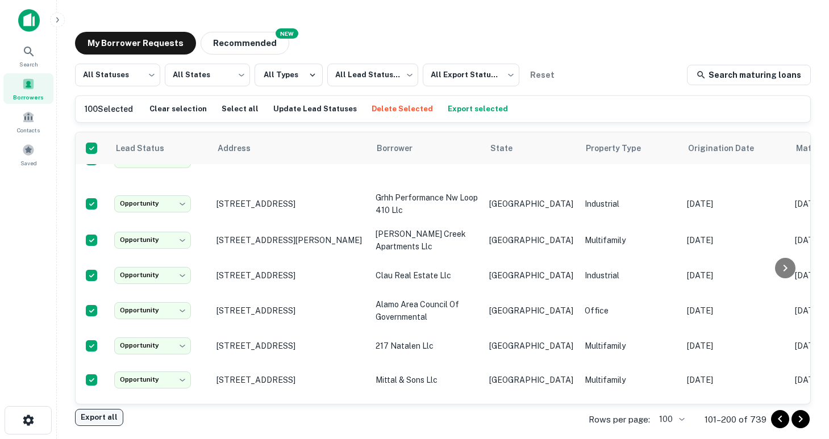
click at [91, 419] on button "Export all" at bounding box center [99, 417] width 48 height 17
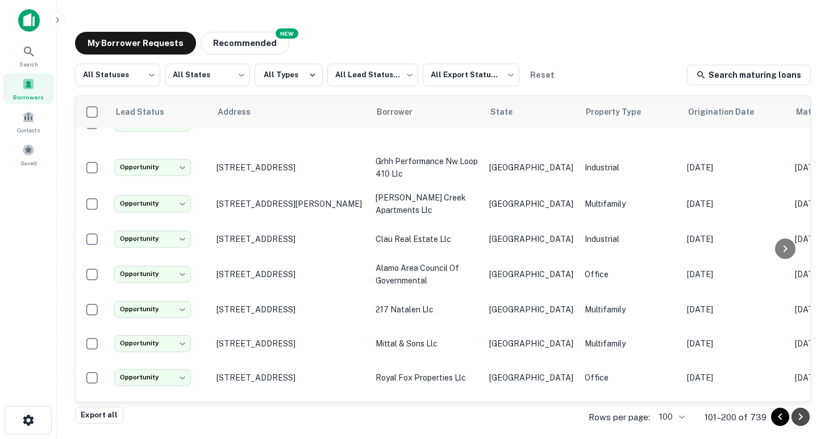
click at [800, 415] on icon "Go to next page" at bounding box center [801, 417] width 4 height 7
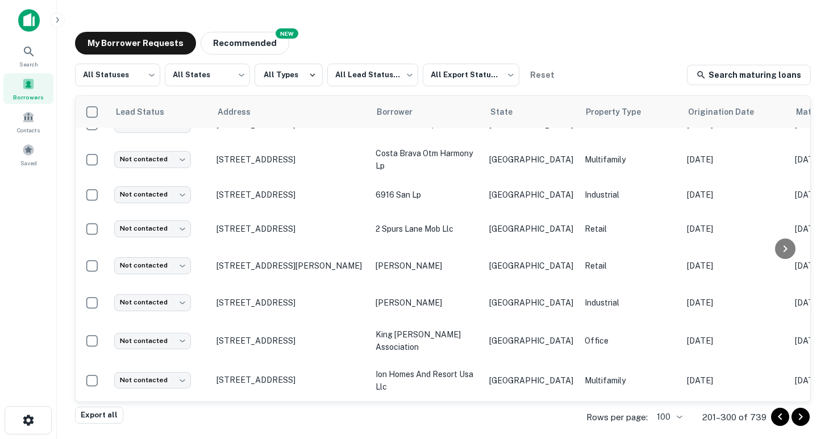
scroll to position [3276, 0]
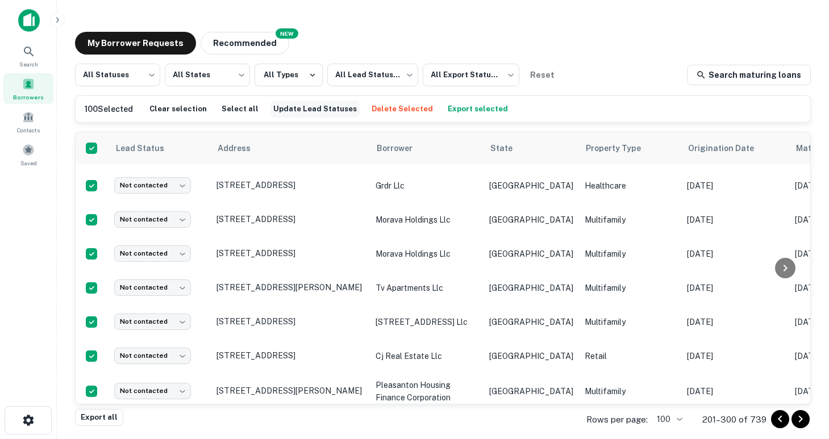
click at [318, 107] on button "Update Lead Statuses" at bounding box center [315, 109] width 89 height 17
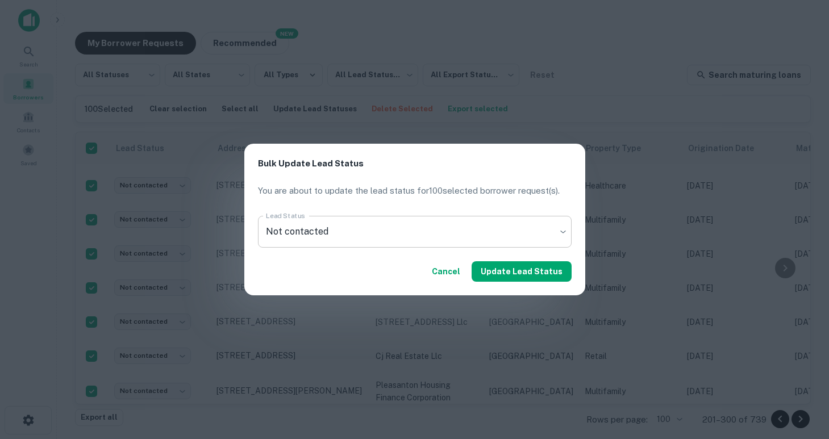
click at [443, 223] on body "Search Borrowers Contacts Saved My Borrower Requests NEW Recommended All Status…" at bounding box center [414, 219] width 829 height 439
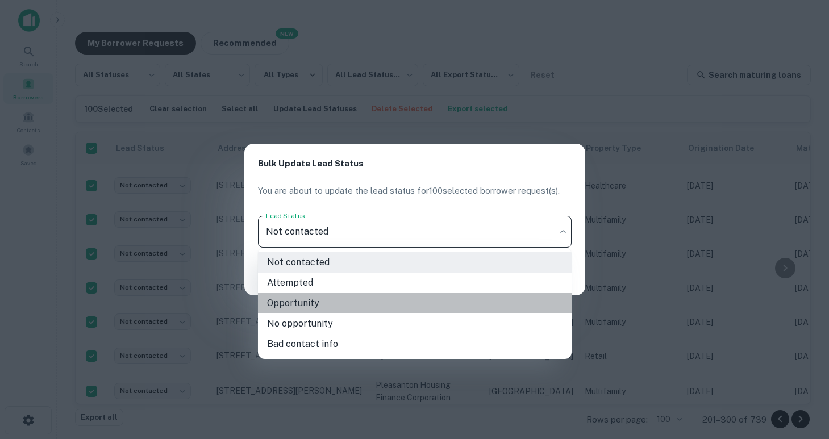
click at [419, 301] on li "Opportunity" at bounding box center [415, 303] width 314 height 20
type input "**********"
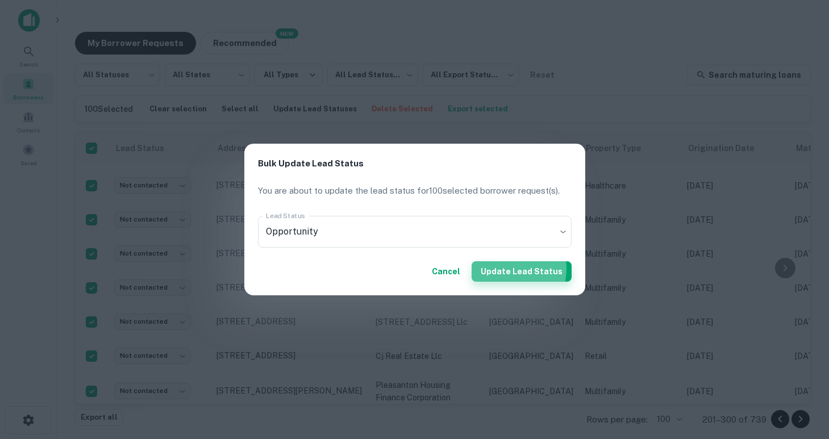
click at [509, 269] on button "Update Lead Status" at bounding box center [522, 271] width 100 height 20
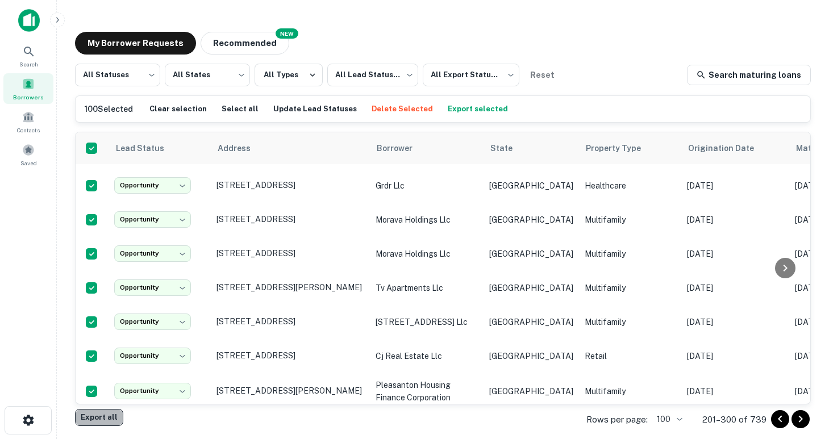
click at [105, 413] on button "Export all" at bounding box center [99, 417] width 48 height 17
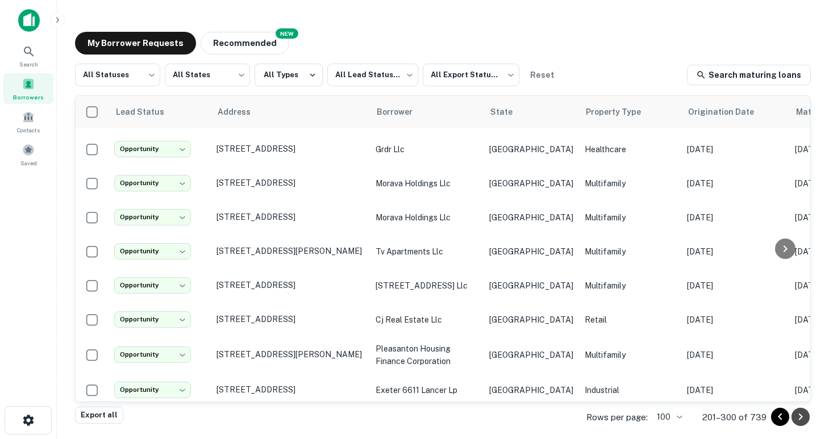
click at [797, 419] on icon "Go to next page" at bounding box center [801, 417] width 14 height 14
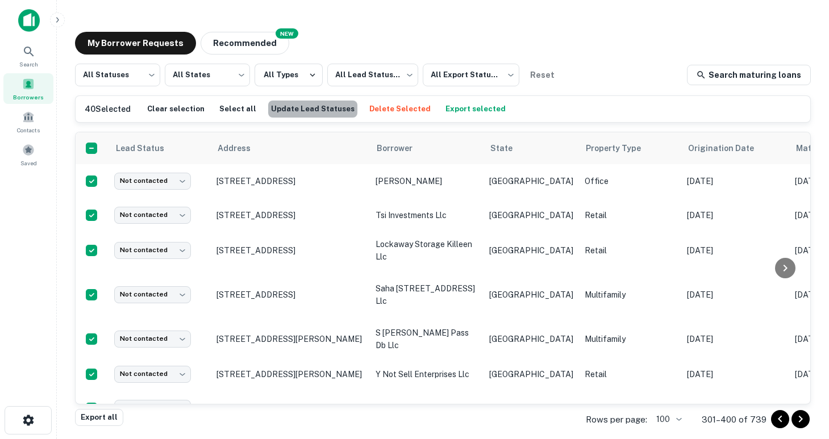
click at [305, 109] on button "Update Lead Statuses" at bounding box center [312, 109] width 89 height 17
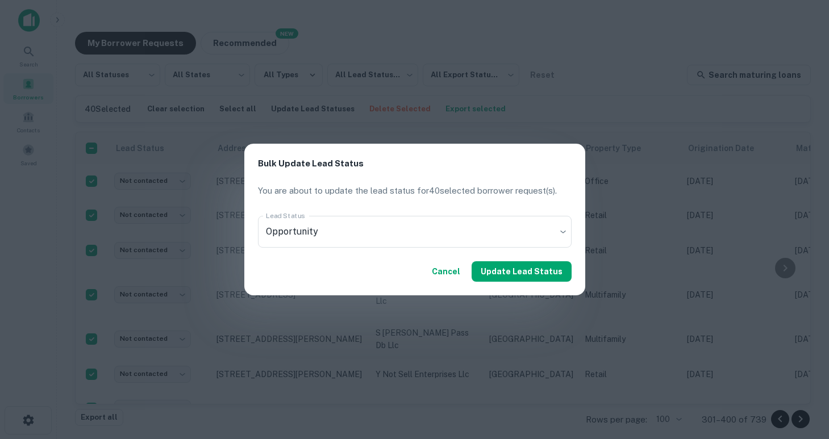
click at [455, 271] on button "Cancel" at bounding box center [446, 271] width 38 height 20
type input "****"
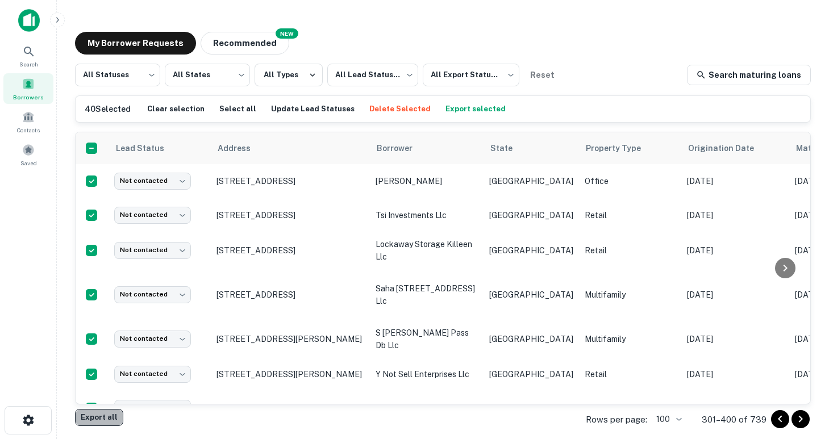
click at [111, 414] on button "Export all" at bounding box center [99, 417] width 48 height 17
click at [307, 110] on button "Update Lead Statuses" at bounding box center [312, 109] width 89 height 17
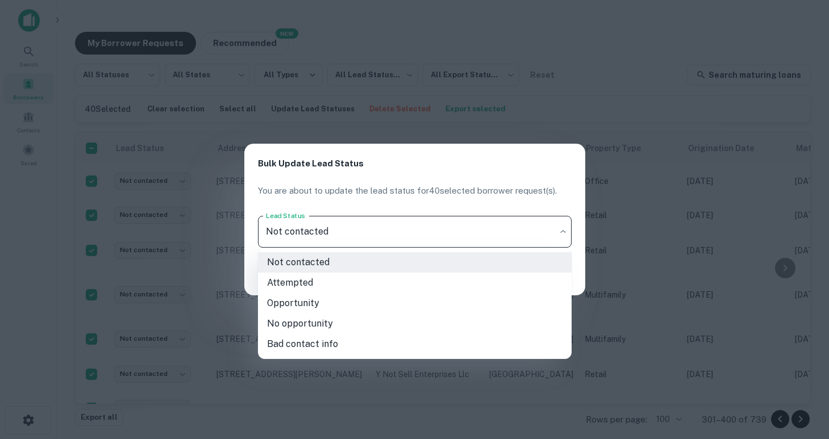
click at [338, 224] on body "Search Borrowers Contacts Saved My Borrower Requests NEW Recommended All Status…" at bounding box center [414, 219] width 829 height 439
click at [339, 304] on li "Opportunity" at bounding box center [415, 303] width 314 height 20
type input "**********"
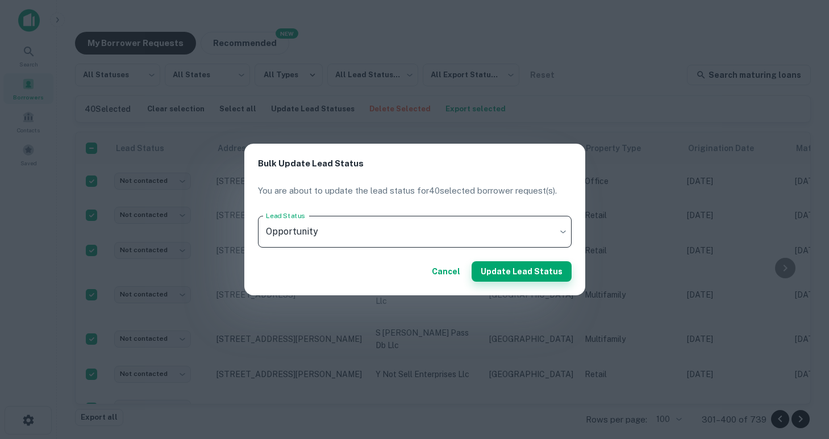
click at [496, 272] on button "Update Lead Status" at bounding box center [522, 271] width 100 height 20
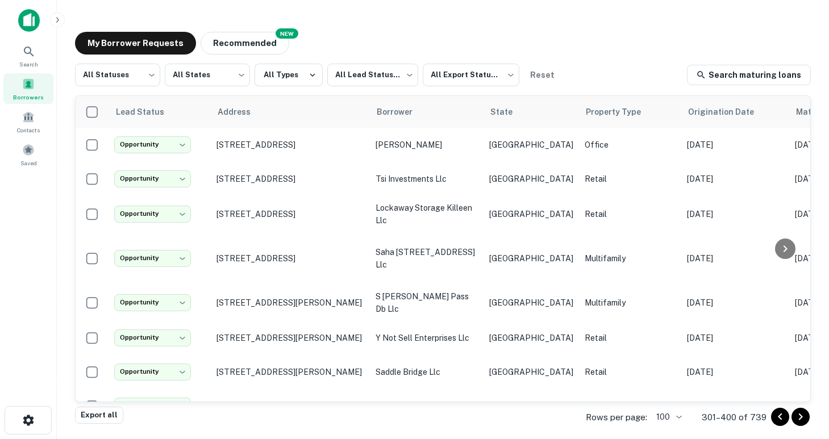
click at [572, 31] on div "**********" at bounding box center [443, 221] width 754 height 396
click at [473, 76] on body "**********" at bounding box center [414, 219] width 829 height 439
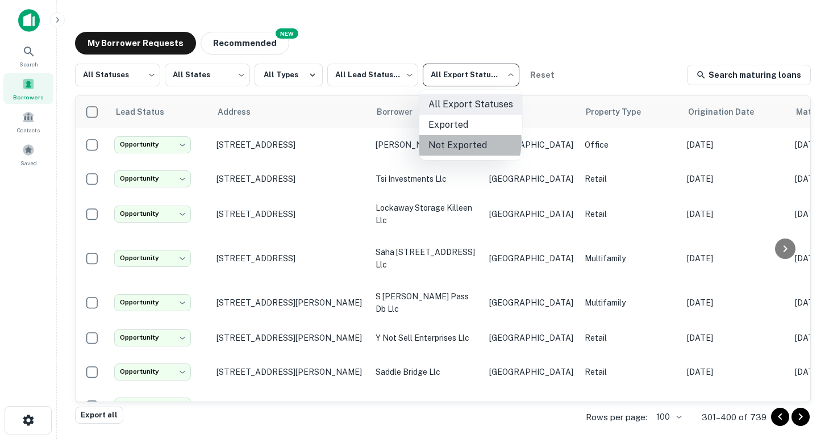
click at [464, 142] on li "Not Exported" at bounding box center [470, 145] width 103 height 20
type input "*****"
